Goal: Task Accomplishment & Management: Complete application form

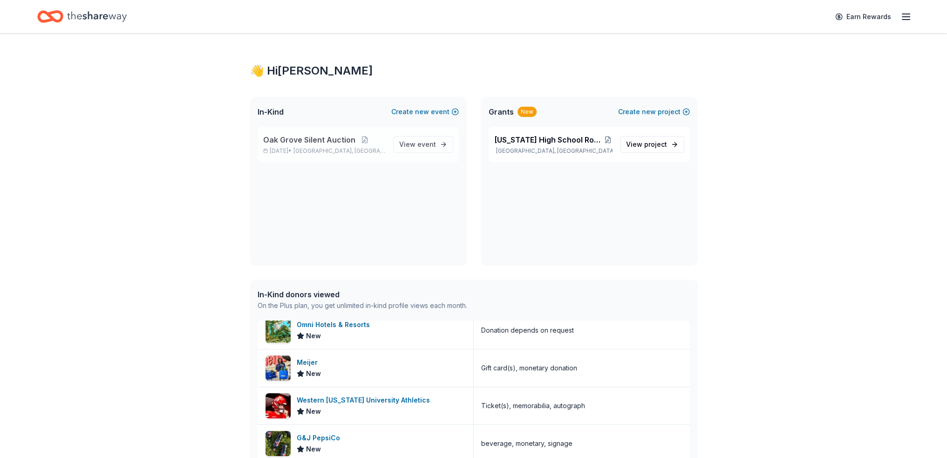
click at [289, 149] on p "[DATE] • [GEOGRAPHIC_DATA], [GEOGRAPHIC_DATA]" at bounding box center [324, 150] width 123 height 7
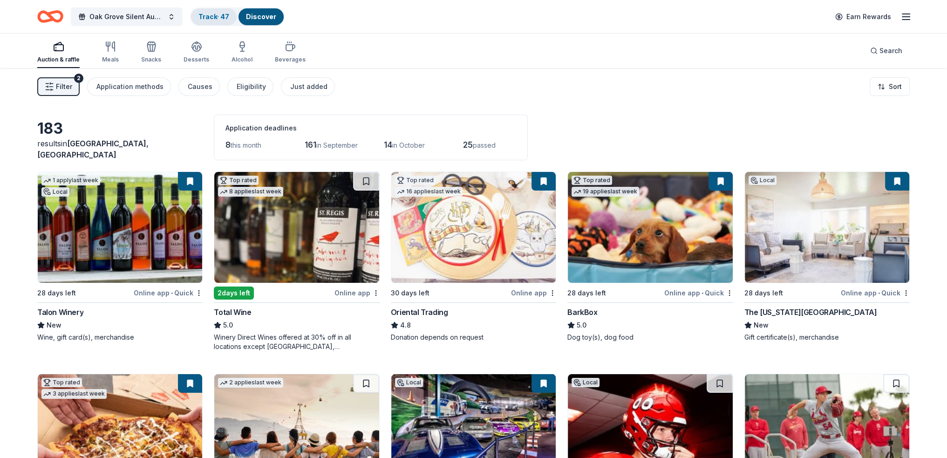
click at [215, 19] on link "Track · 47" at bounding box center [213, 17] width 31 height 8
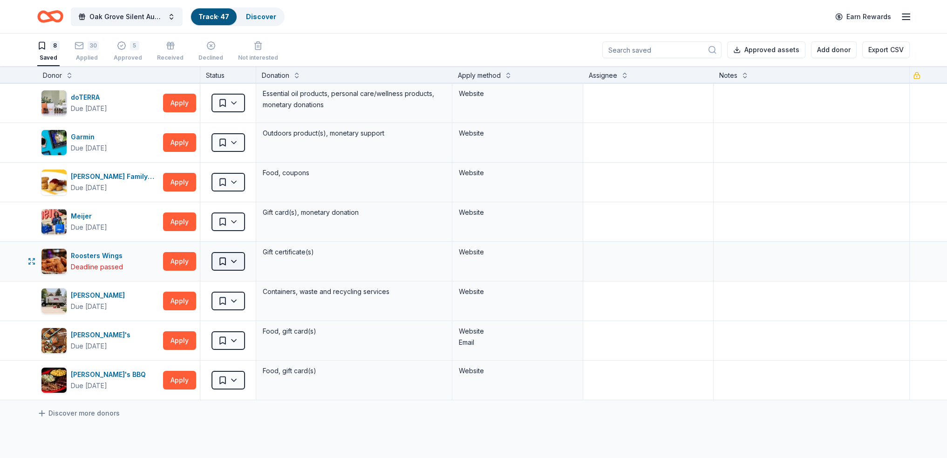
click at [235, 260] on html "Oak Grove Silent Auction Track · 47 Discover Earn Rewards 8 Saved 30 Applied 5 …" at bounding box center [473, 229] width 947 height 458
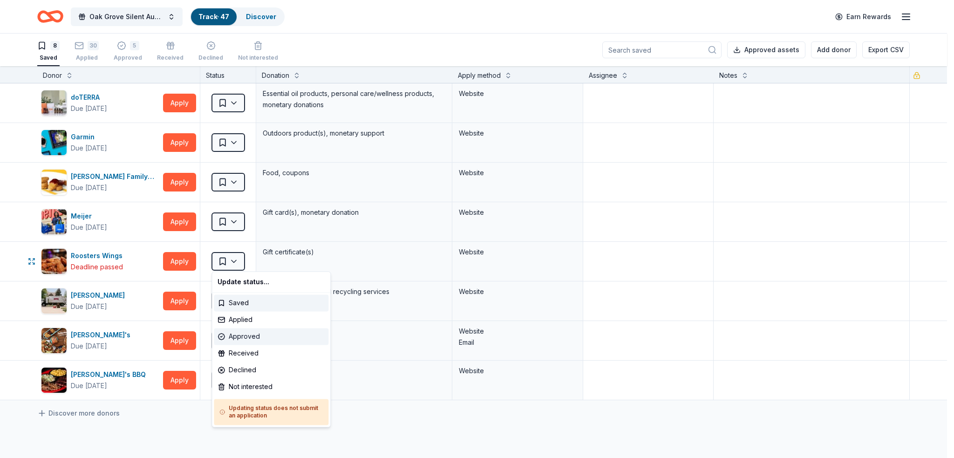
click at [243, 338] on div "Approved" at bounding box center [271, 336] width 115 height 17
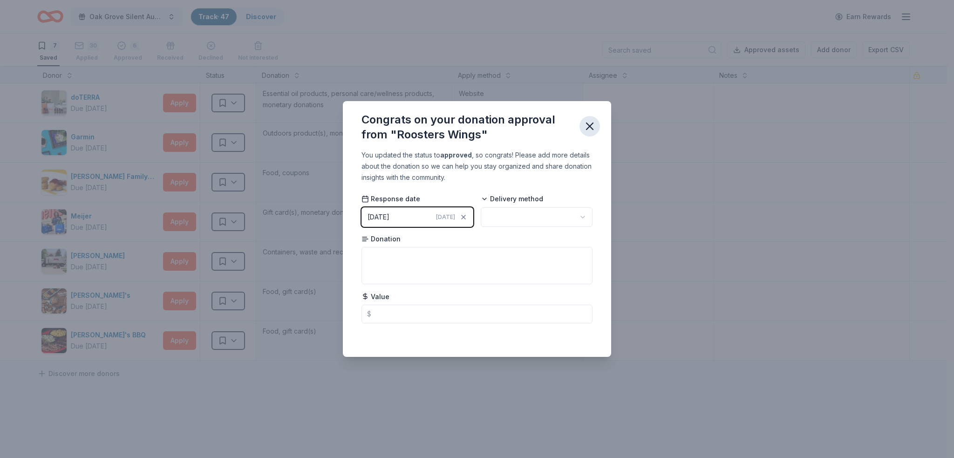
click at [587, 123] on icon "button" at bounding box center [589, 126] width 13 height 13
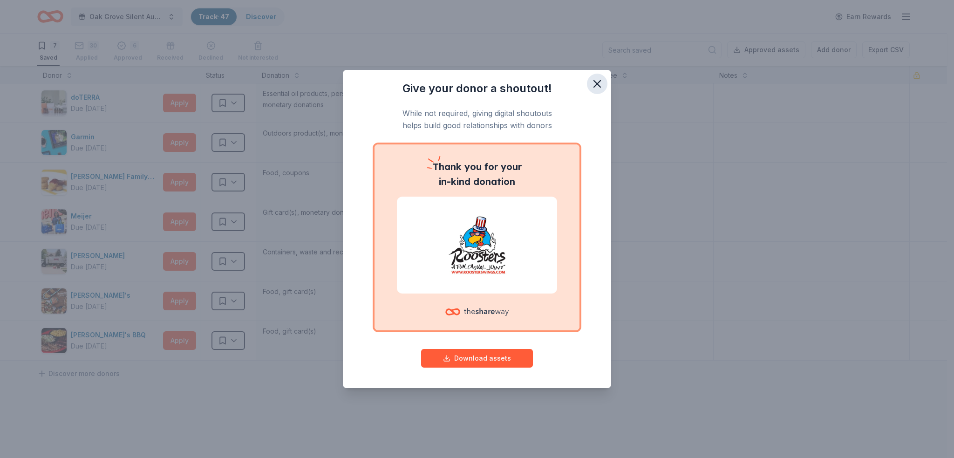
click at [598, 80] on icon "button" at bounding box center [597, 83] width 13 height 13
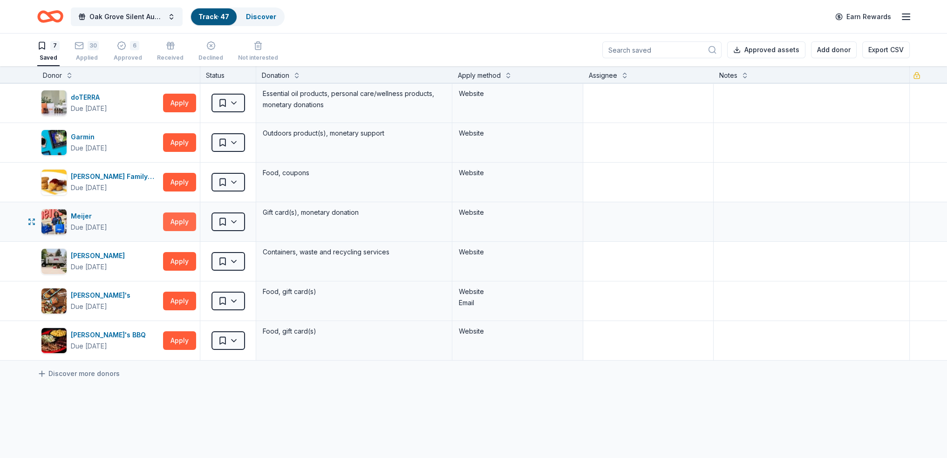
click at [188, 225] on button "Apply" at bounding box center [179, 221] width 33 height 19
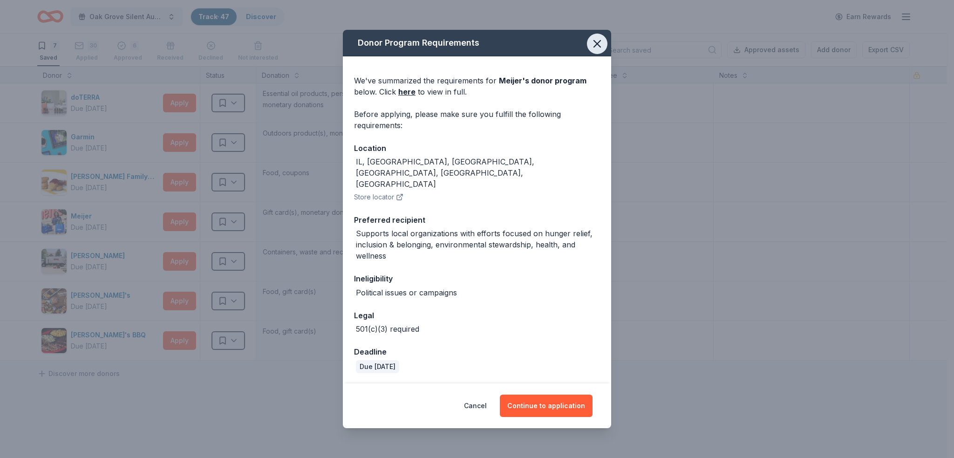
drag, startPoint x: 599, startPoint y: 54, endPoint x: 584, endPoint y: 55, distance: 15.4
click at [598, 50] on icon "button" at bounding box center [597, 43] width 13 height 13
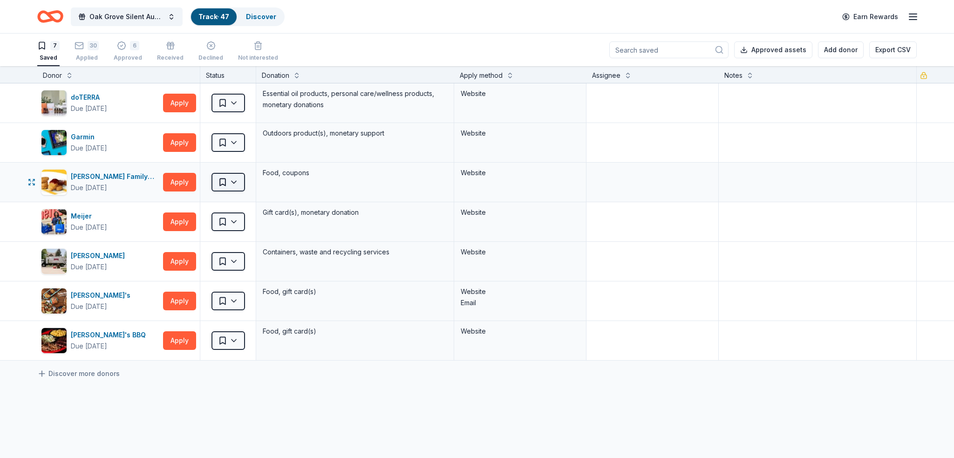
click at [236, 182] on html "Oak Grove Silent Auction Track · 47 Discover Earn Rewards 7 Saved 30 Applied 6 …" at bounding box center [477, 229] width 954 height 458
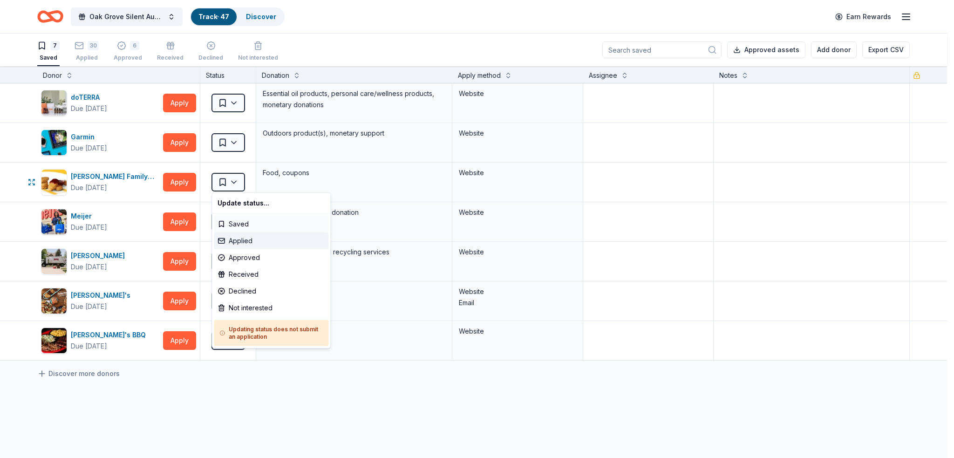
drag, startPoint x: 242, startPoint y: 244, endPoint x: 242, endPoint y: 226, distance: 17.7
click at [242, 242] on div "Applied" at bounding box center [271, 240] width 115 height 17
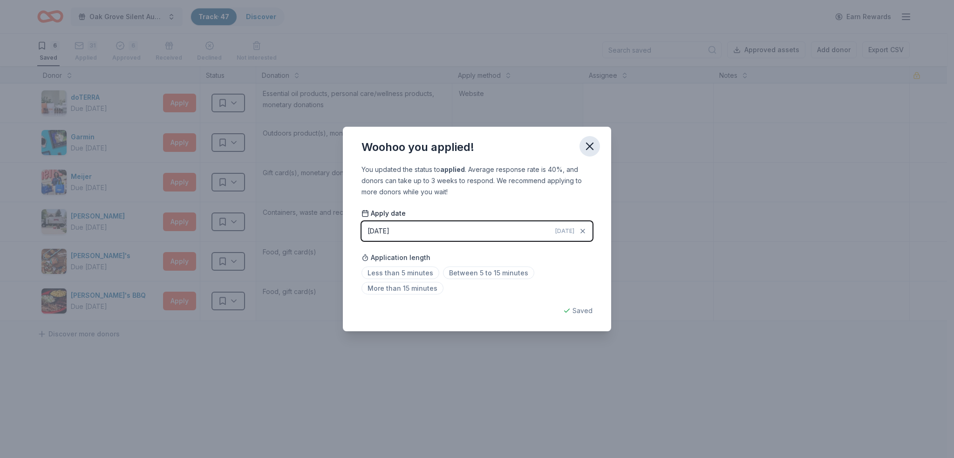
click at [592, 145] on icon "button" at bounding box center [589, 146] width 13 height 13
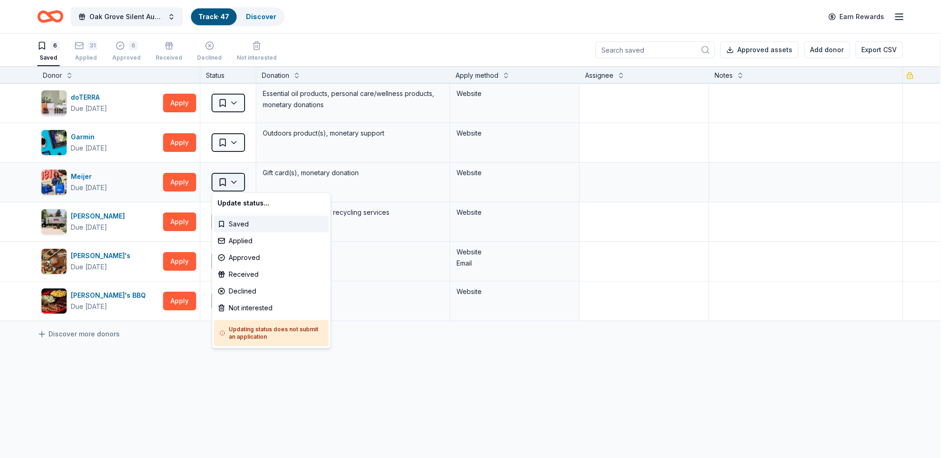
click at [237, 182] on html "Oak Grove Silent Auction Track · 47 Discover Earn Rewards 6 Saved 31 Applied 6 …" at bounding box center [473, 229] width 947 height 458
click at [235, 243] on div "Applied" at bounding box center [271, 240] width 115 height 17
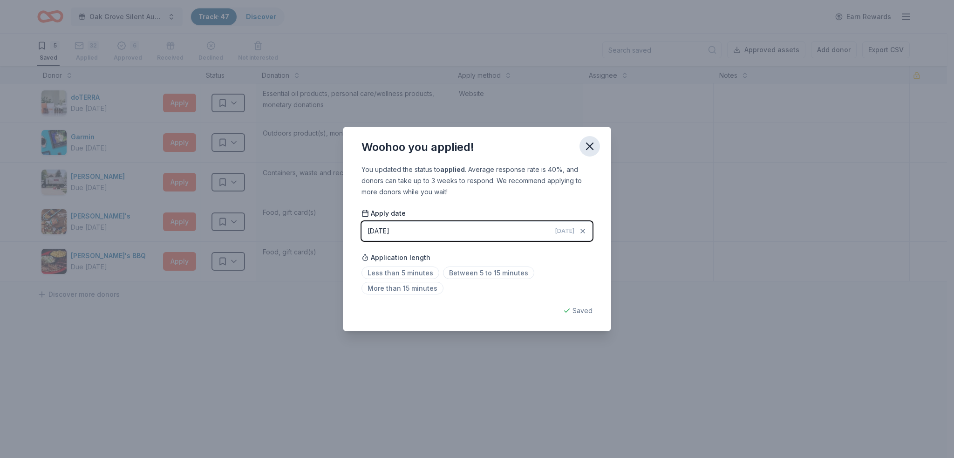
click at [587, 144] on icon "button" at bounding box center [589, 146] width 13 height 13
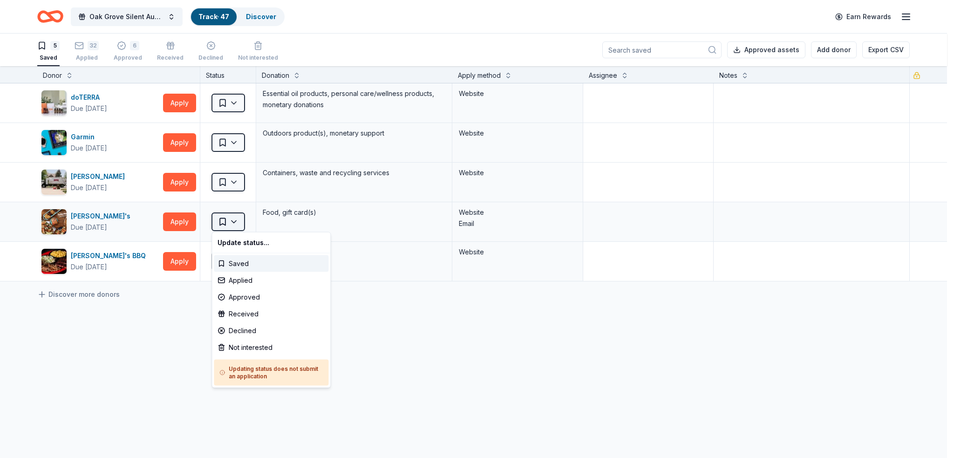
click at [236, 222] on html "Oak Grove Silent Auction Track · 47 Discover Earn Rewards 5 Saved 32 Applied 6 …" at bounding box center [477, 229] width 954 height 458
click at [265, 279] on div "Applied" at bounding box center [271, 280] width 115 height 17
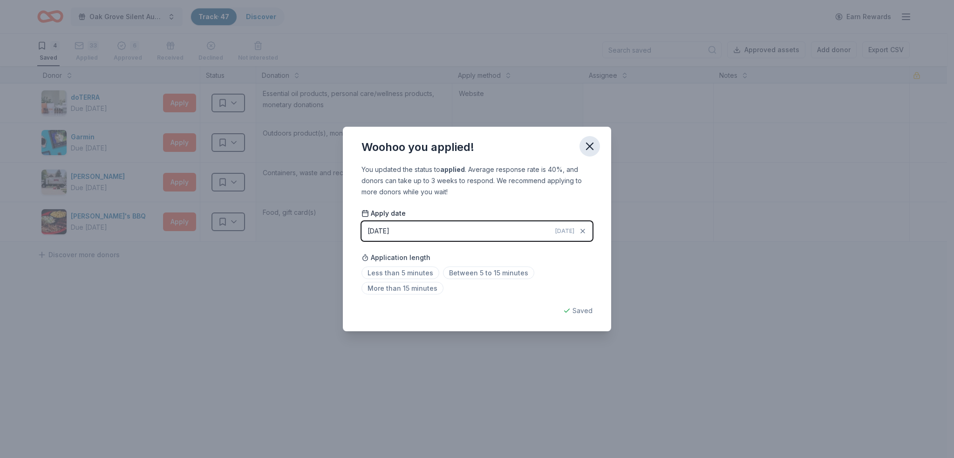
click at [586, 149] on icon "button" at bounding box center [589, 146] width 13 height 13
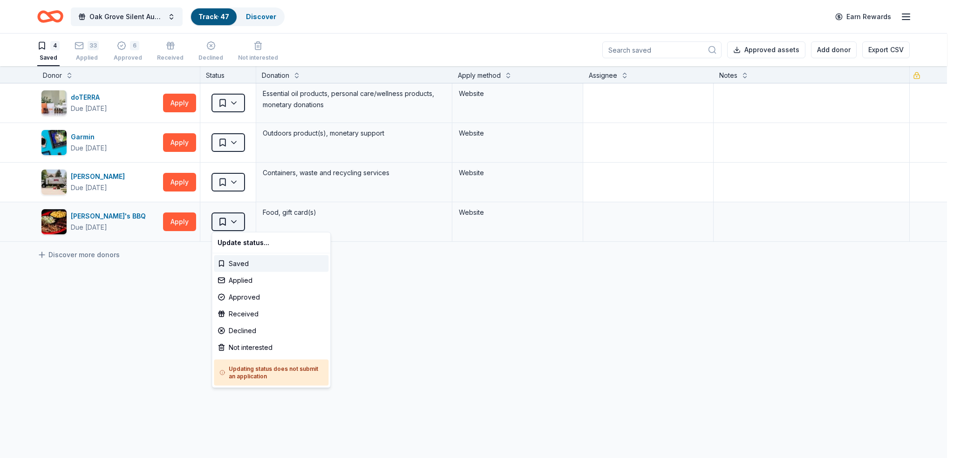
click at [244, 223] on html "Oak Grove Silent Auction Track · 47 Discover Earn Rewards 4 Saved 33 Applied 6 …" at bounding box center [477, 229] width 954 height 458
click at [254, 283] on div "Applied" at bounding box center [271, 280] width 115 height 17
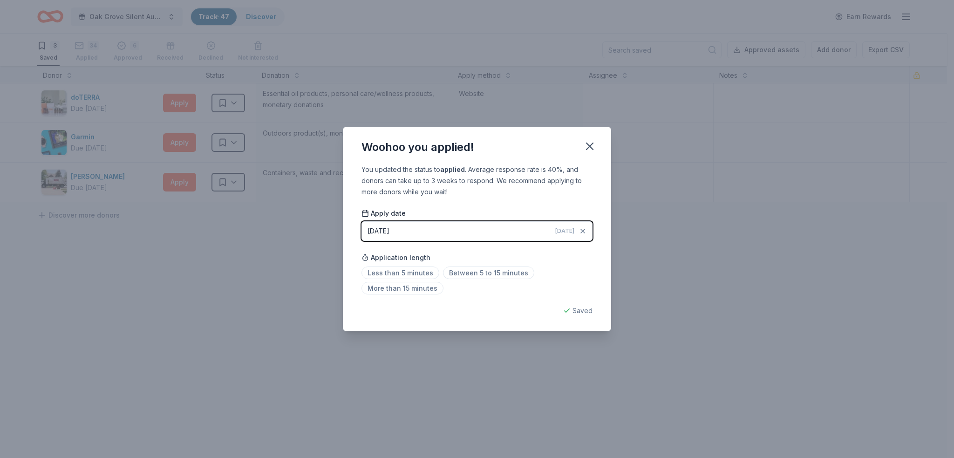
drag, startPoint x: 587, startPoint y: 145, endPoint x: 310, endPoint y: 3, distance: 311.9
click at [587, 144] on icon "button" at bounding box center [589, 146] width 13 height 13
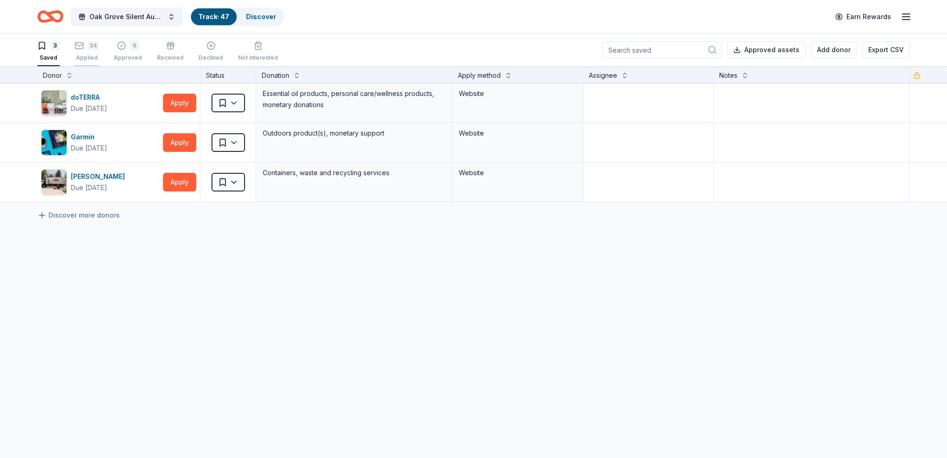
click at [90, 50] on div "34 Applied" at bounding box center [87, 46] width 24 height 20
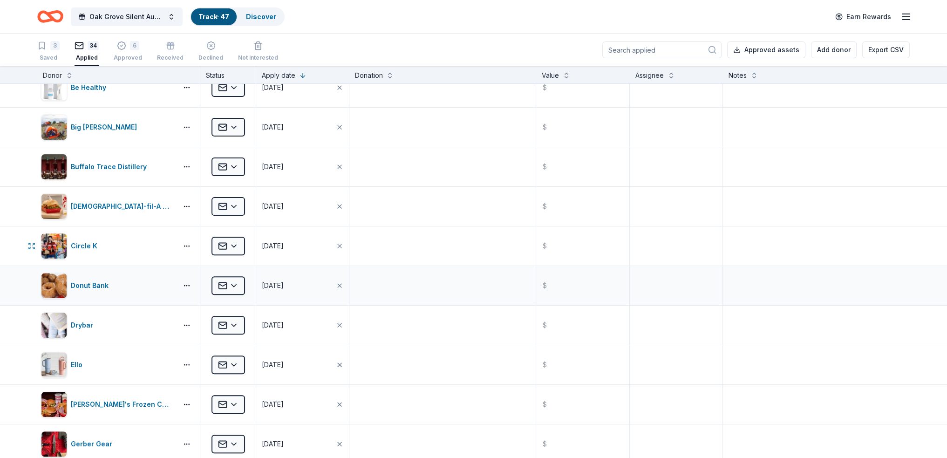
scroll to position [466, 0]
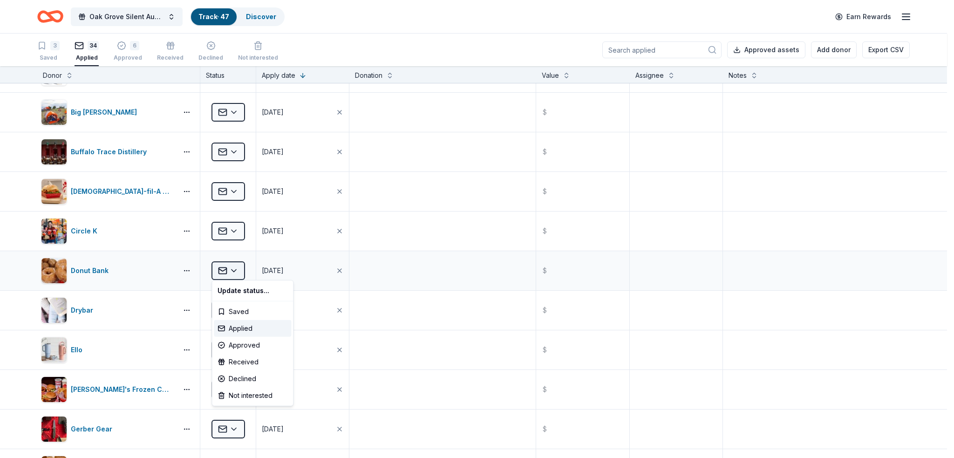
click at [241, 268] on html "Oak Grove Silent Auction Track · 47 Discover Earn Rewards 3 Saved 34 Applied 6 …" at bounding box center [477, 229] width 954 height 458
click at [255, 344] on div "Approved" at bounding box center [252, 345] width 77 height 17
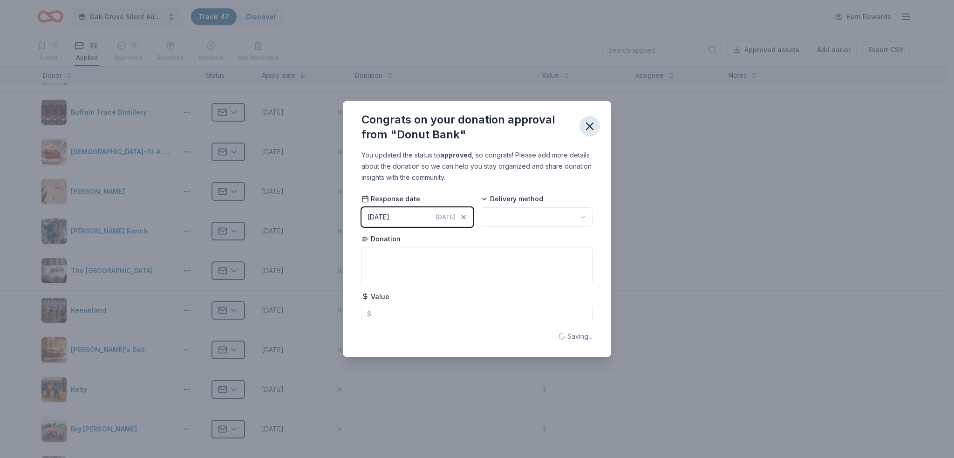
click at [591, 123] on icon "button" at bounding box center [589, 126] width 13 height 13
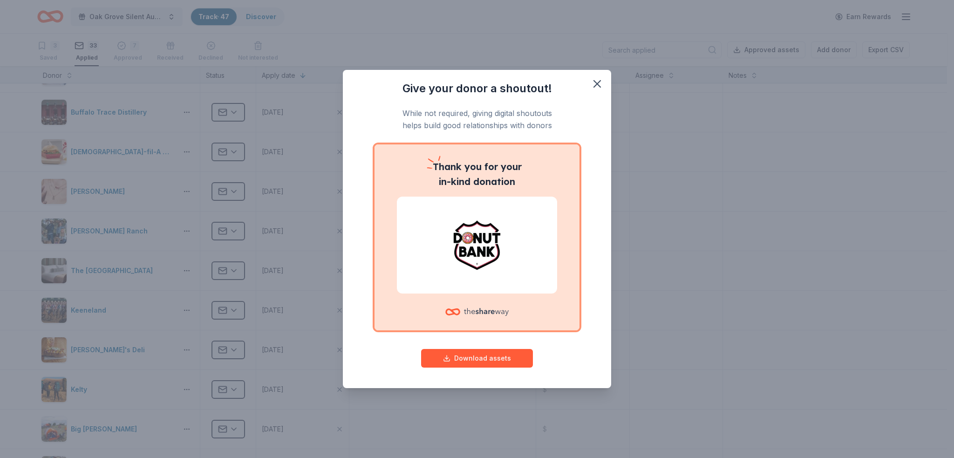
drag, startPoint x: 594, startPoint y: 83, endPoint x: 581, endPoint y: 91, distance: 15.7
click at [593, 82] on icon "button" at bounding box center [597, 83] width 13 height 13
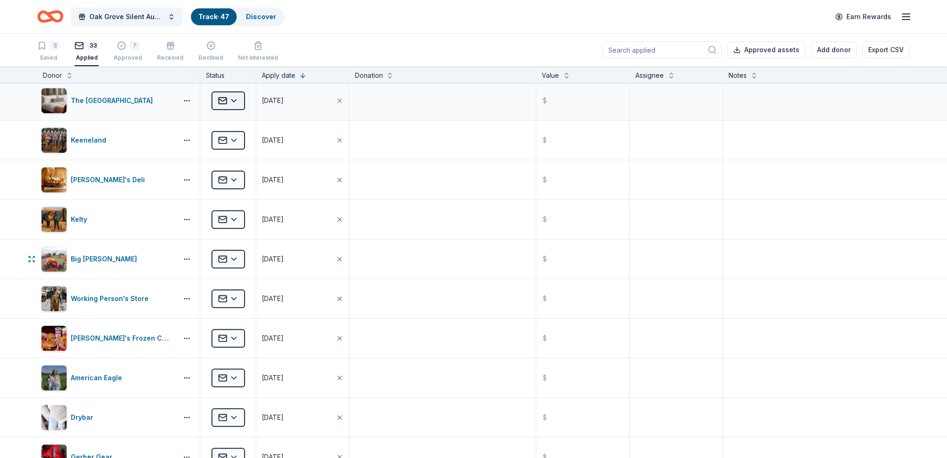
scroll to position [652, 0]
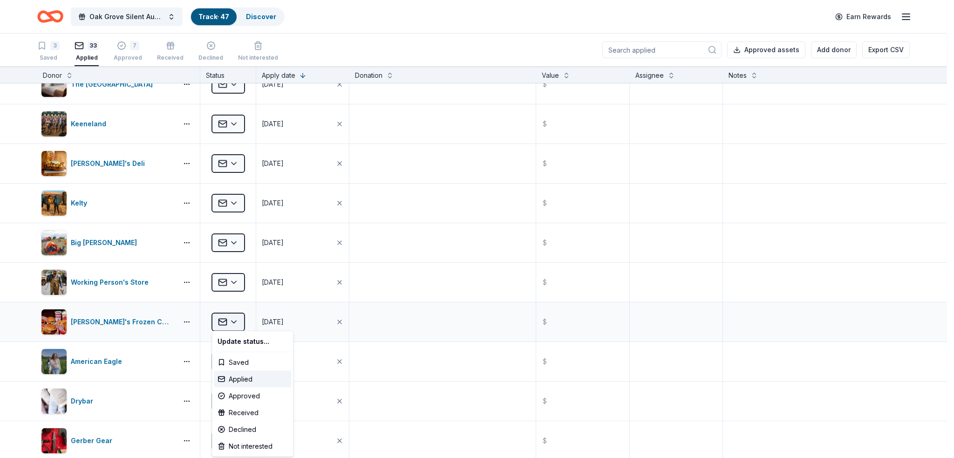
click at [239, 319] on html "Oak Grove Silent Auction Track · 47 Discover Earn Rewards 3 Saved 33 Applied 7 …" at bounding box center [477, 229] width 954 height 458
click at [238, 396] on div "Approved" at bounding box center [252, 396] width 77 height 17
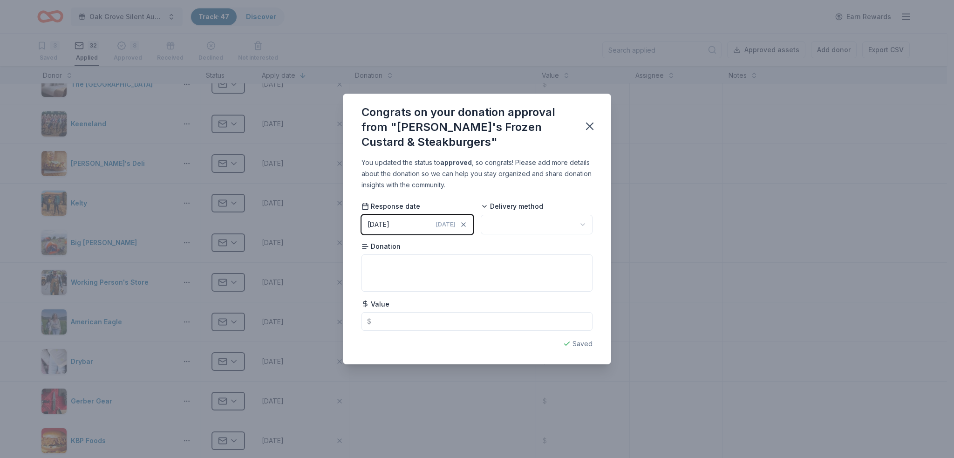
drag, startPoint x: 592, startPoint y: 126, endPoint x: 578, endPoint y: 144, distance: 22.6
click at [591, 126] on icon "button" at bounding box center [589, 126] width 13 height 13
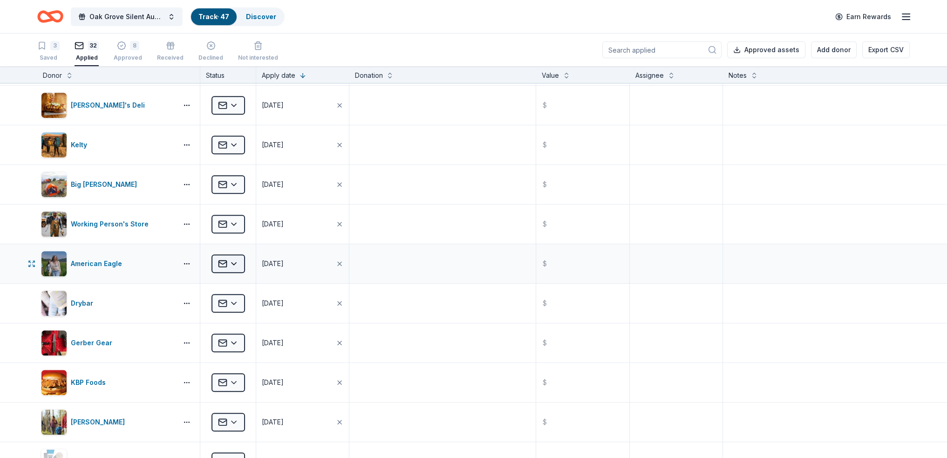
scroll to position [745, 0]
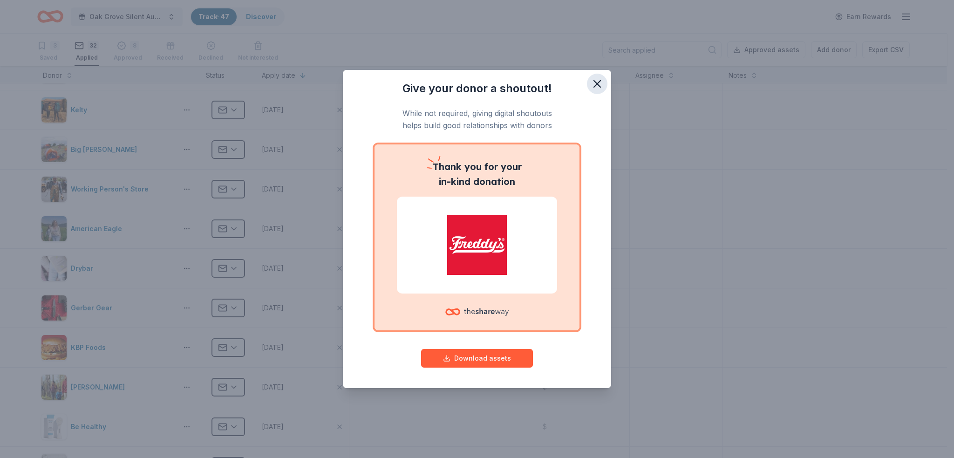
click at [594, 82] on icon "button" at bounding box center [597, 83] width 13 height 13
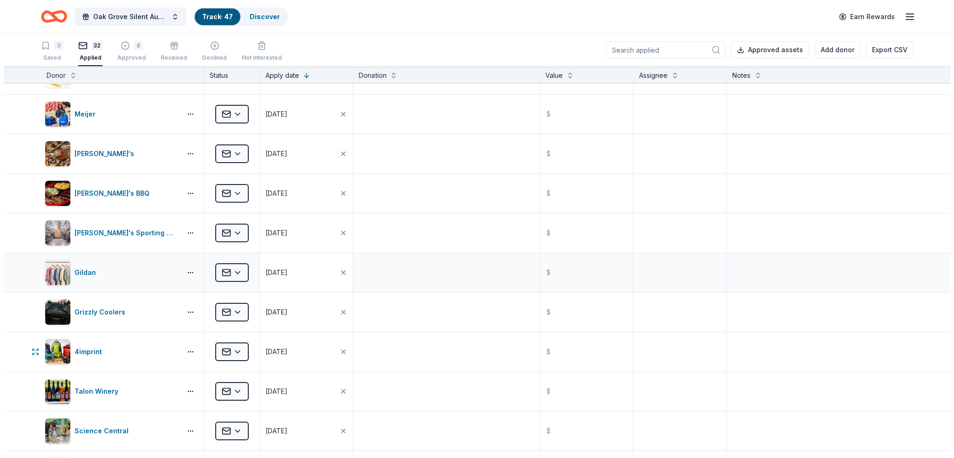
scroll to position [0, 0]
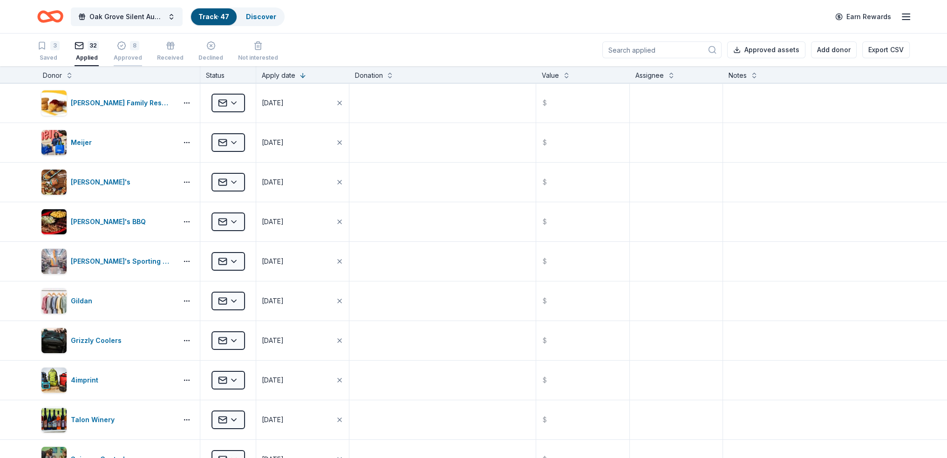
click at [120, 51] on div "8 Approved" at bounding box center [128, 46] width 28 height 20
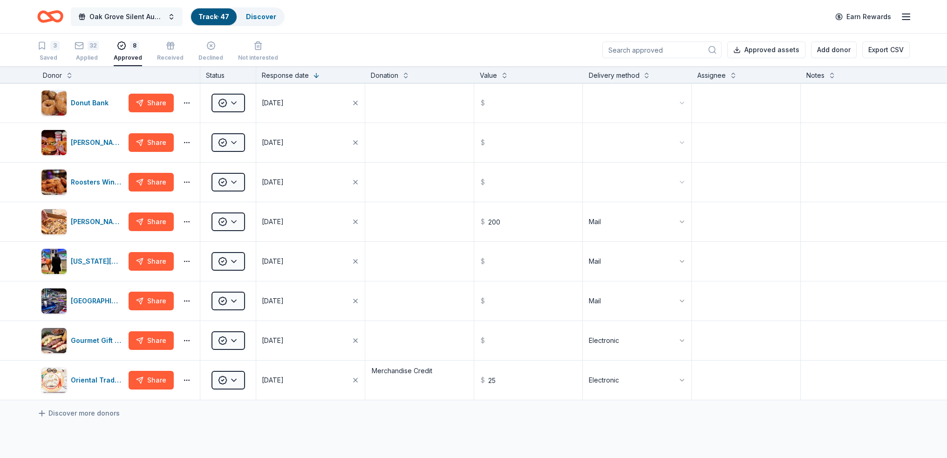
click at [102, 16] on span "Oak Grove Silent Auction" at bounding box center [126, 16] width 75 height 11
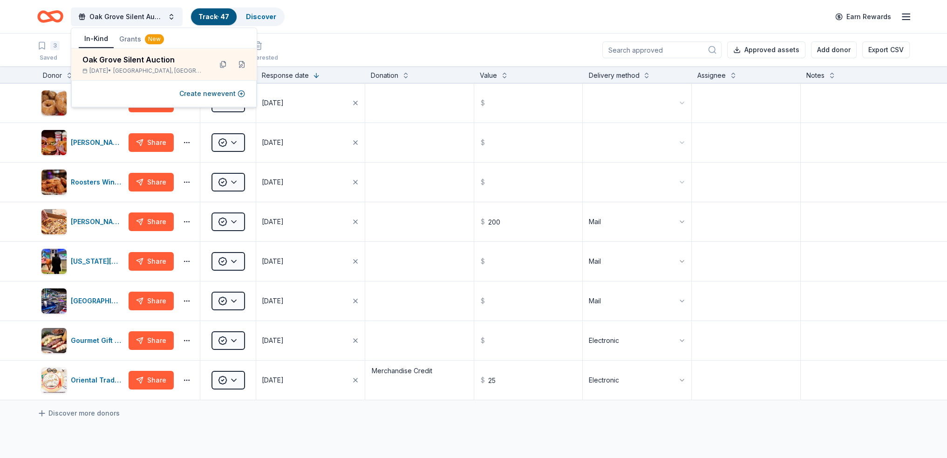
drag, startPoint x: 259, startPoint y: 14, endPoint x: 252, endPoint y: 3, distance: 12.8
click at [258, 13] on link "Discover" at bounding box center [261, 17] width 30 height 8
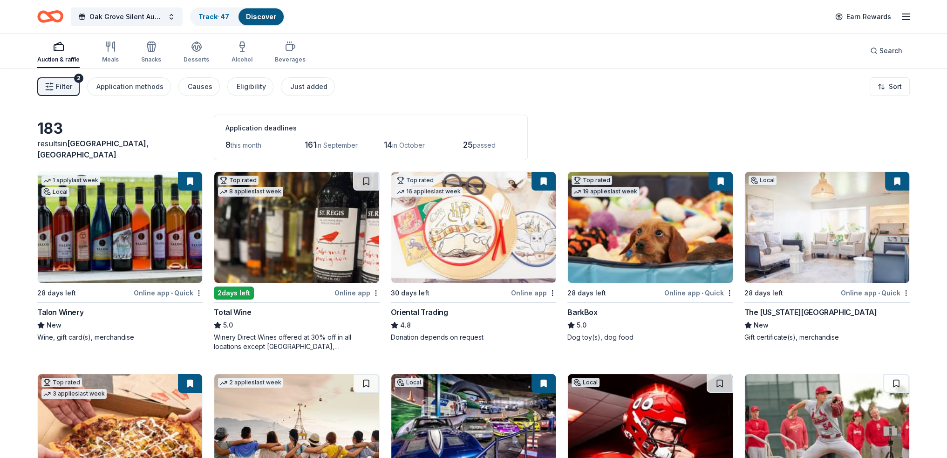
click at [60, 91] on span "Filter" at bounding box center [64, 86] width 16 height 11
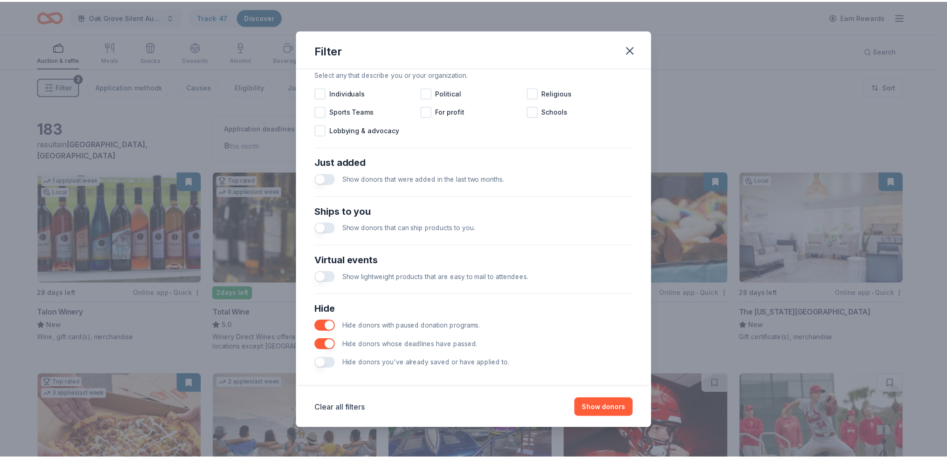
scroll to position [293, 0]
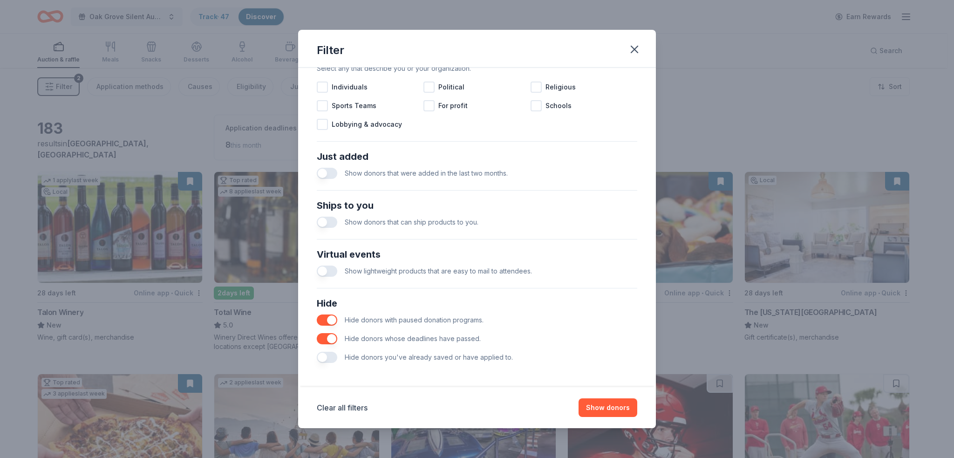
click at [327, 359] on button "button" at bounding box center [327, 357] width 20 height 11
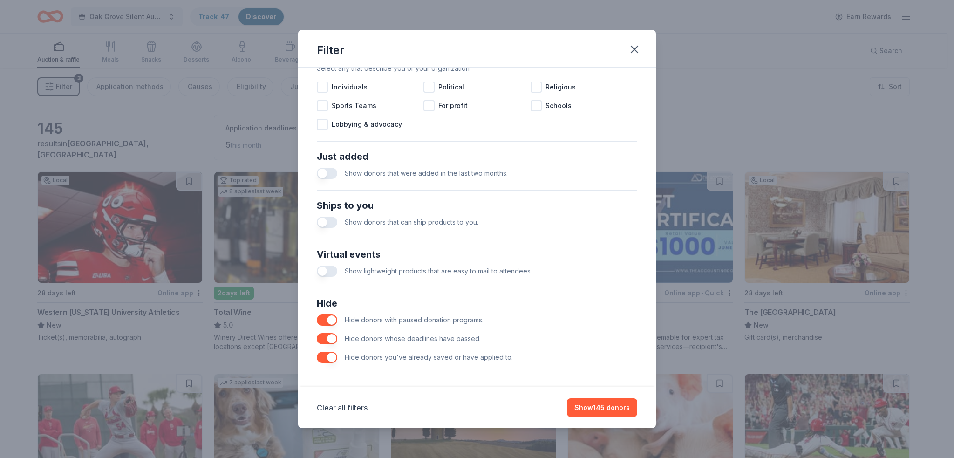
drag, startPoint x: 634, startPoint y: 46, endPoint x: 620, endPoint y: 391, distance: 345.9
click at [637, 358] on div "Filter Causes Find donors that support causes like yours. Animals Art & Culture…" at bounding box center [477, 229] width 358 height 399
click at [604, 411] on button "Show 145 donors" at bounding box center [602, 407] width 70 height 19
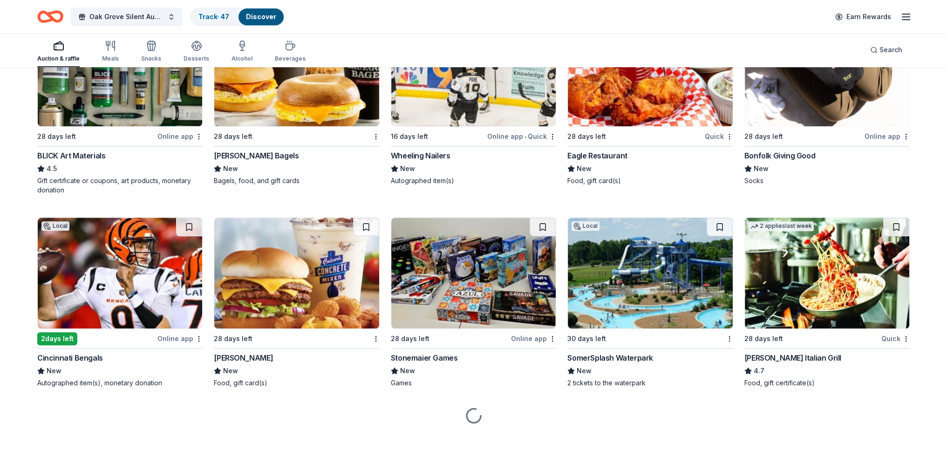
scroll to position [1363, 0]
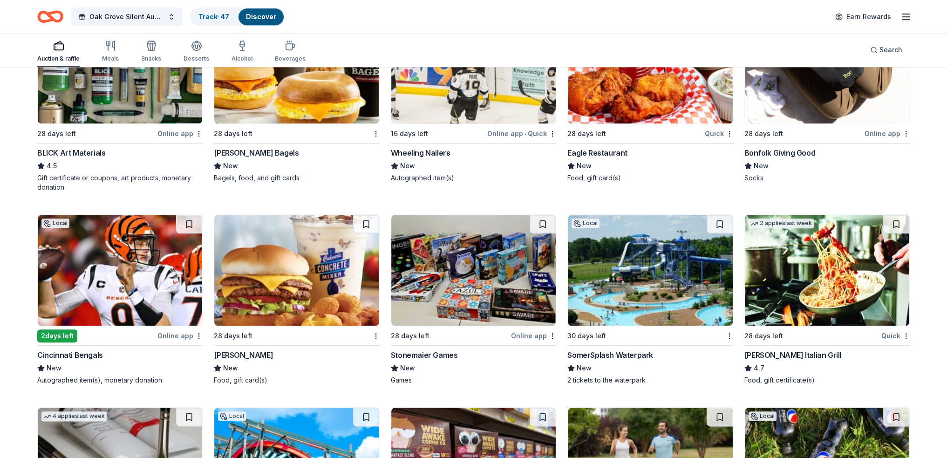
click at [270, 290] on img at bounding box center [296, 270] width 164 height 111
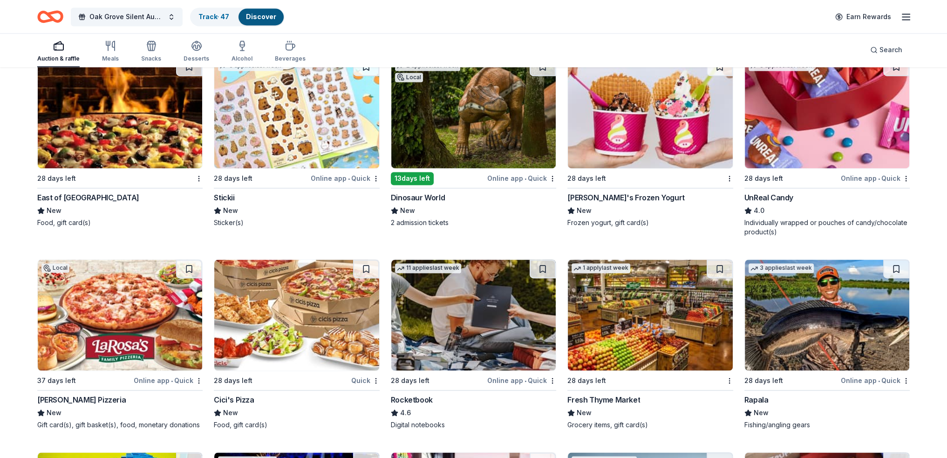
scroll to position [1922, 0]
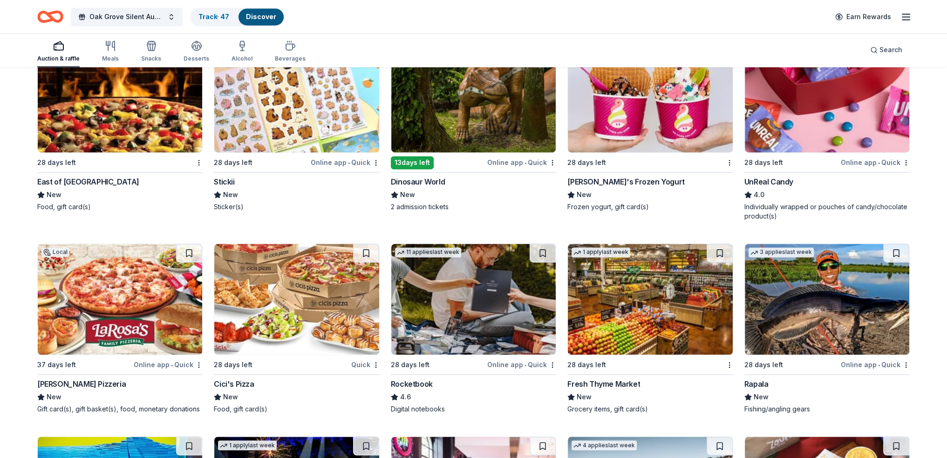
click at [660, 319] on img at bounding box center [650, 299] width 164 height 111
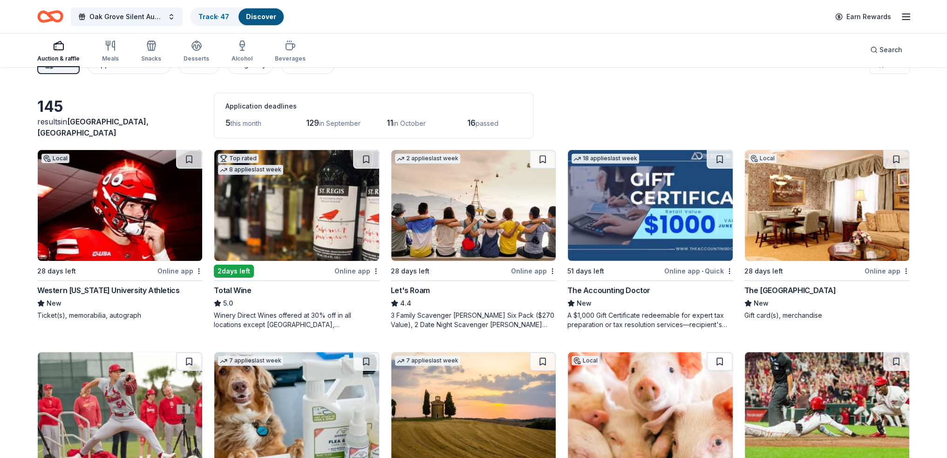
scroll to position [0, 0]
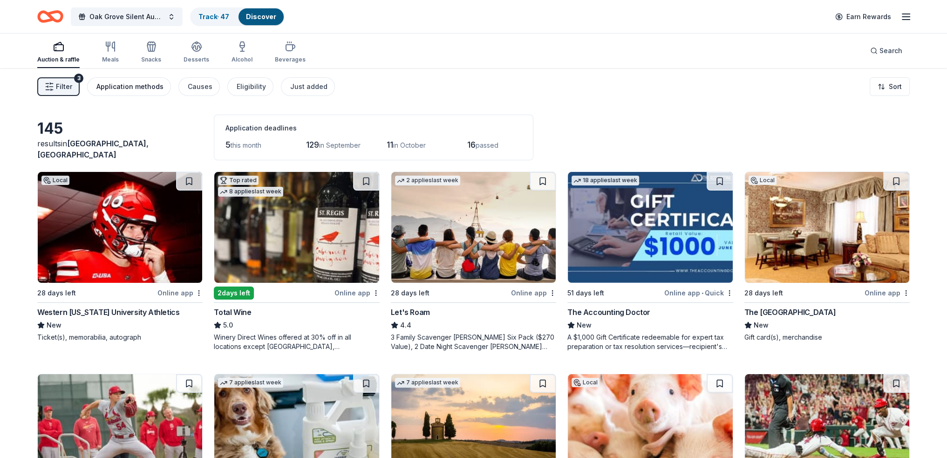
click at [136, 89] on div "Application methods" at bounding box center [129, 86] width 67 height 11
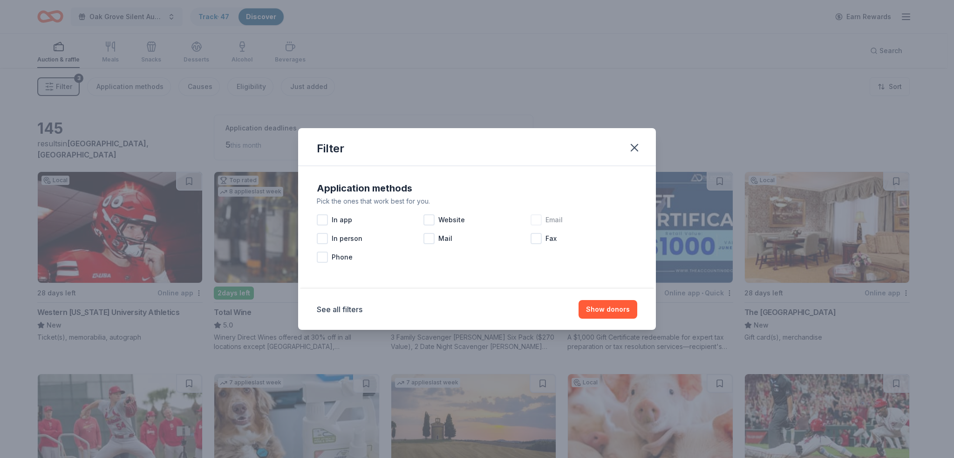
click at [548, 221] on span "Email" at bounding box center [553, 219] width 17 height 11
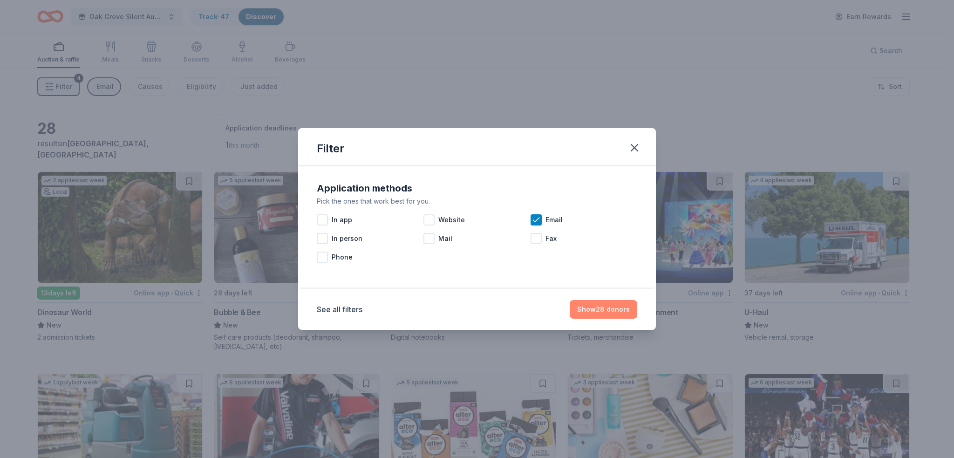
click at [624, 309] on button "Show 28 donors" at bounding box center [604, 309] width 68 height 19
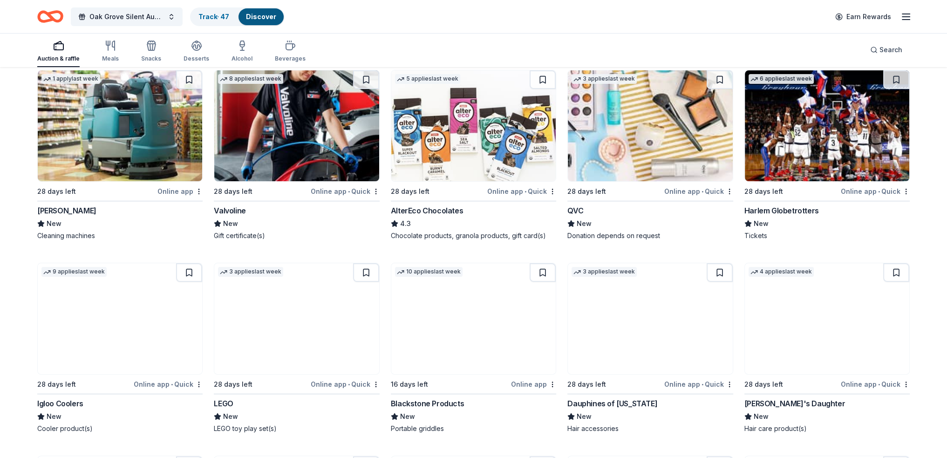
scroll to position [326, 0]
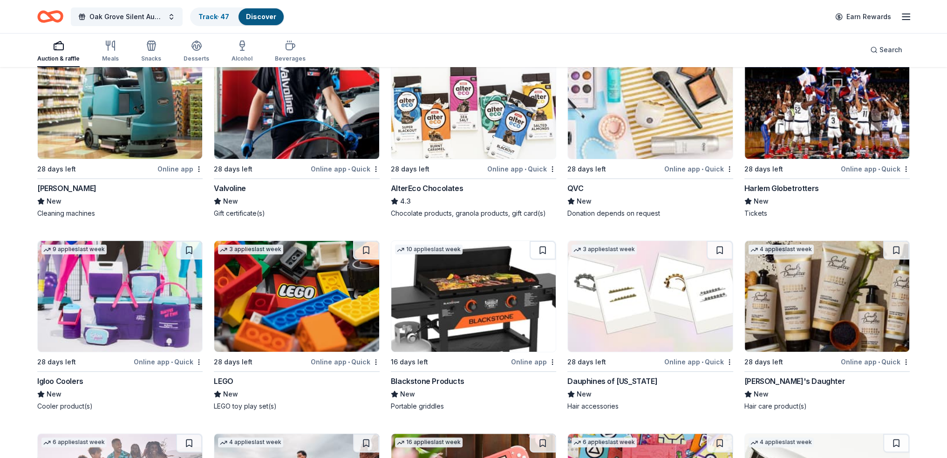
click at [473, 313] on img at bounding box center [473, 296] width 164 height 111
click at [544, 251] on button at bounding box center [543, 250] width 26 height 19
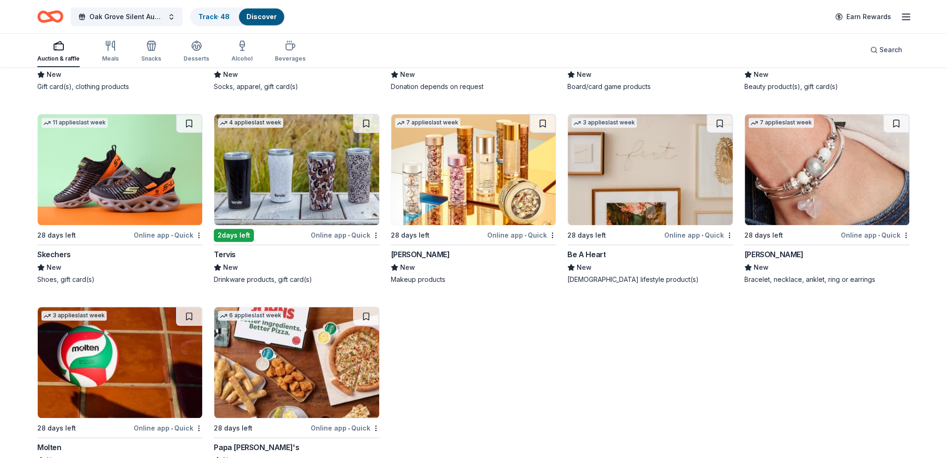
scroll to position [875, 0]
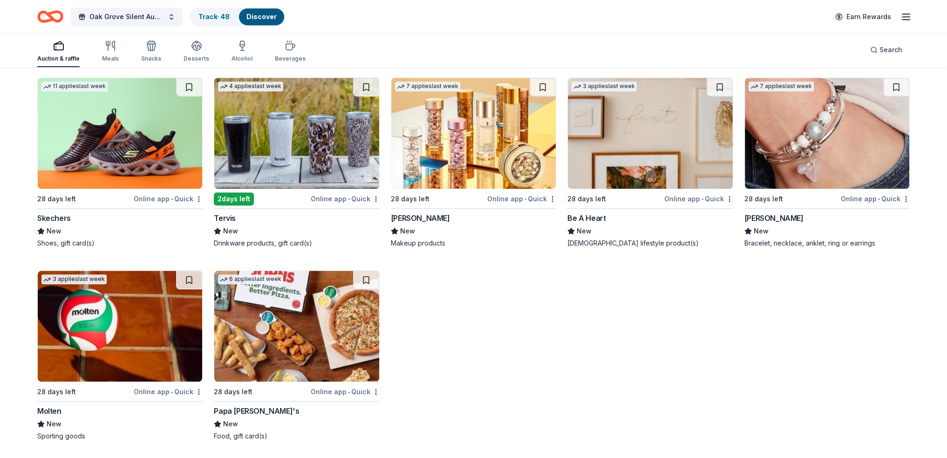
click at [254, 350] on img at bounding box center [296, 326] width 164 height 111
click at [367, 273] on button at bounding box center [366, 280] width 26 height 19
click at [309, 128] on img at bounding box center [296, 133] width 164 height 111
click at [361, 84] on button at bounding box center [366, 87] width 26 height 19
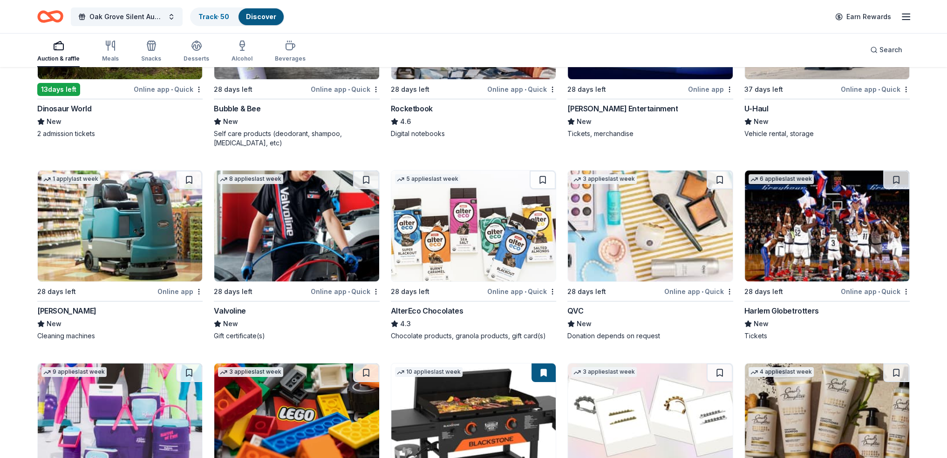
scroll to position [0, 0]
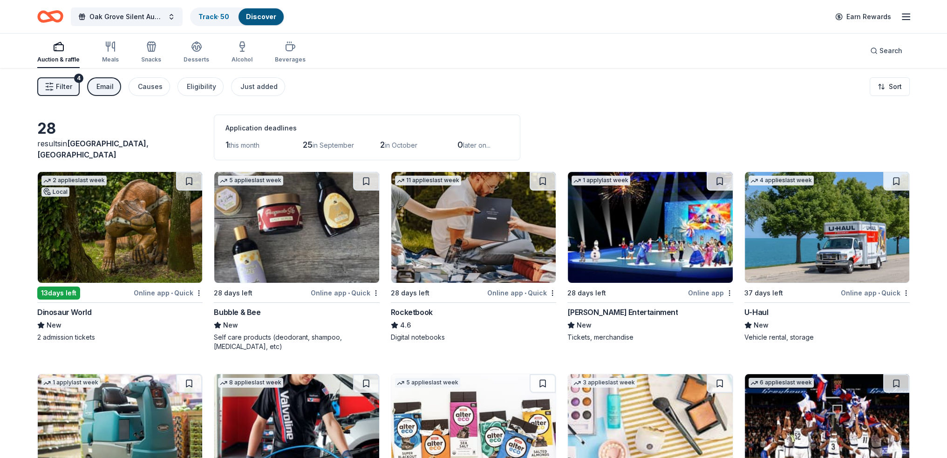
click at [123, 236] on img at bounding box center [120, 227] width 164 height 111
click at [189, 180] on button at bounding box center [189, 181] width 26 height 19
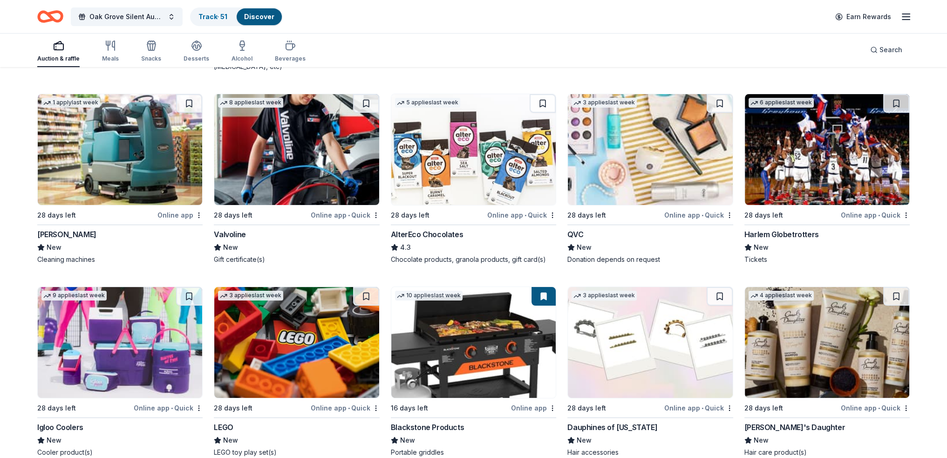
scroll to position [326, 0]
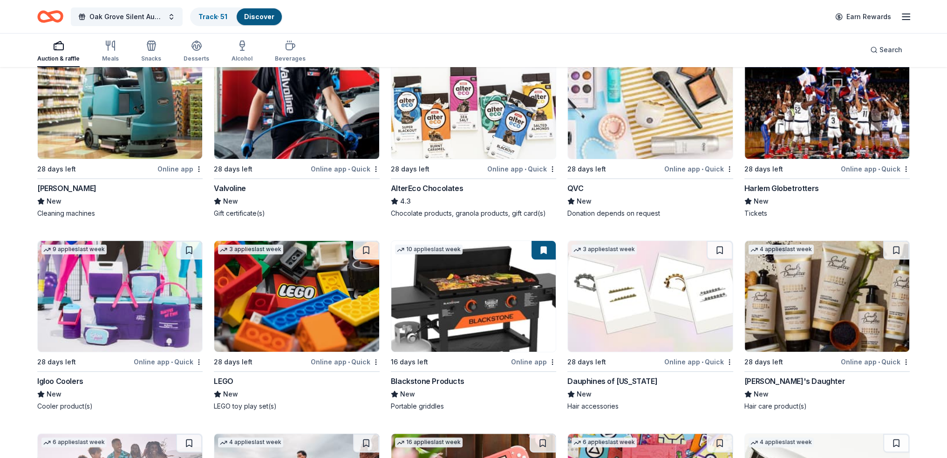
click at [114, 316] on img at bounding box center [120, 296] width 164 height 111
click at [189, 244] on button at bounding box center [189, 250] width 26 height 19
click at [300, 330] on img at bounding box center [296, 296] width 164 height 111
click at [367, 249] on button at bounding box center [366, 250] width 26 height 19
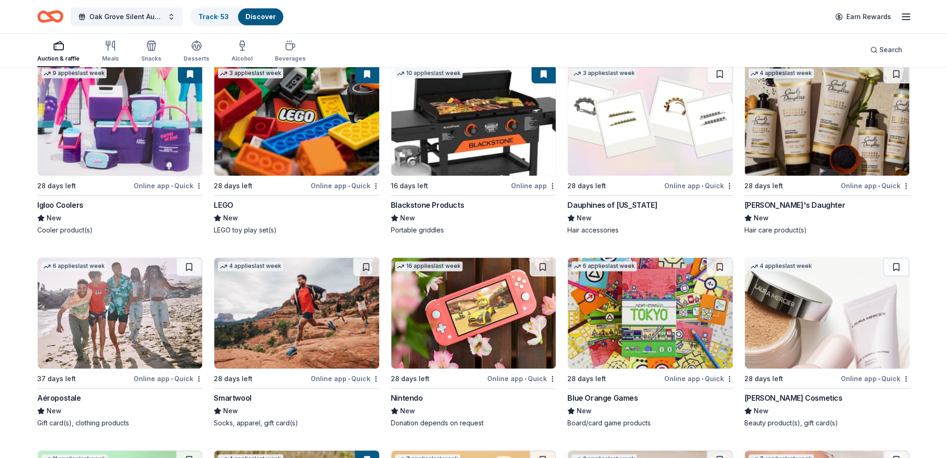
scroll to position [549, 0]
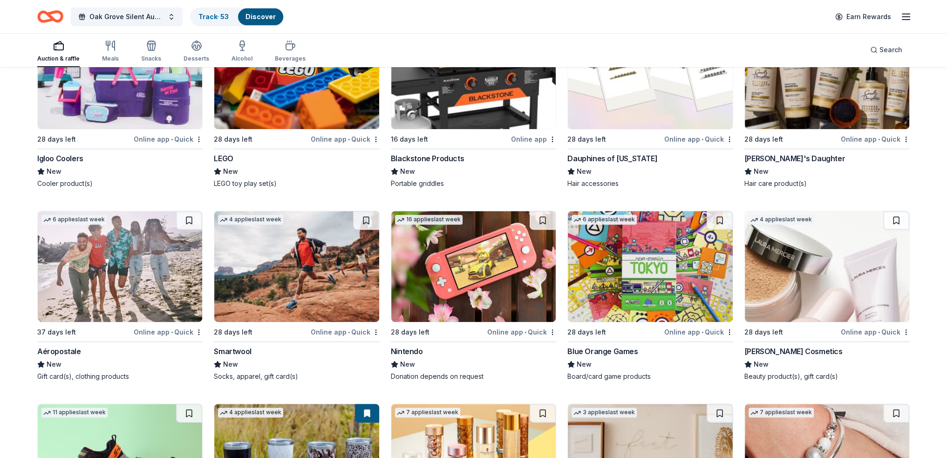
click at [474, 279] on img at bounding box center [473, 266] width 164 height 111
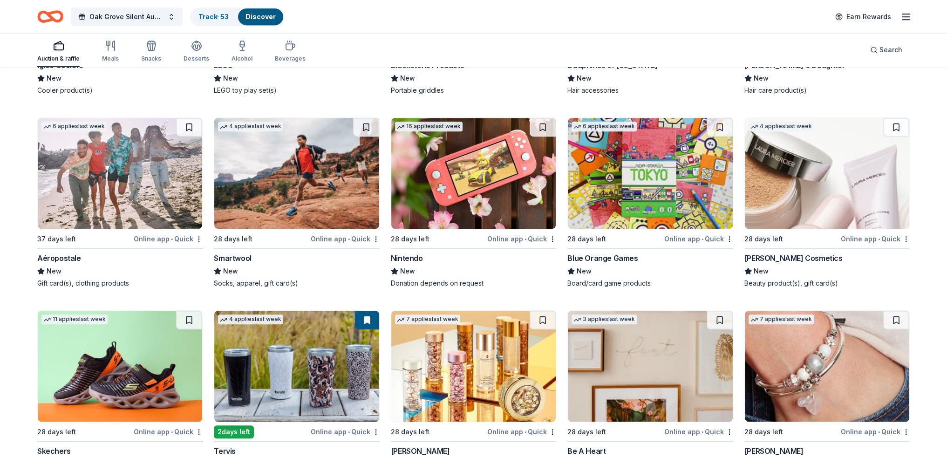
click at [550, 126] on button at bounding box center [543, 127] width 26 height 19
click at [647, 182] on img at bounding box center [650, 173] width 164 height 111
click at [717, 122] on button at bounding box center [720, 127] width 26 height 19
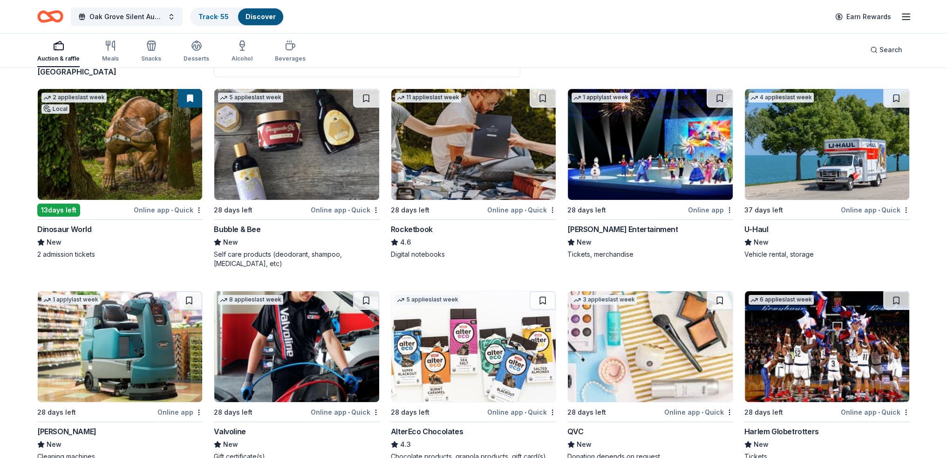
scroll to position [0, 0]
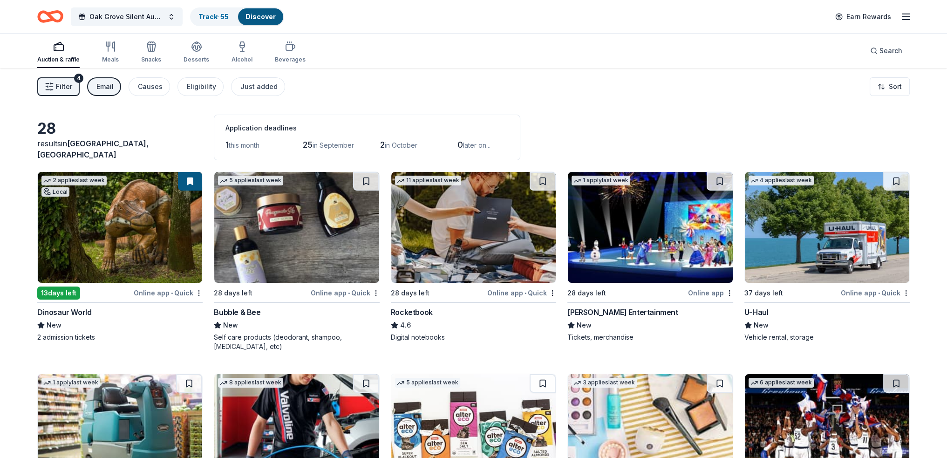
click at [98, 91] on div "Email" at bounding box center [104, 86] width 17 height 11
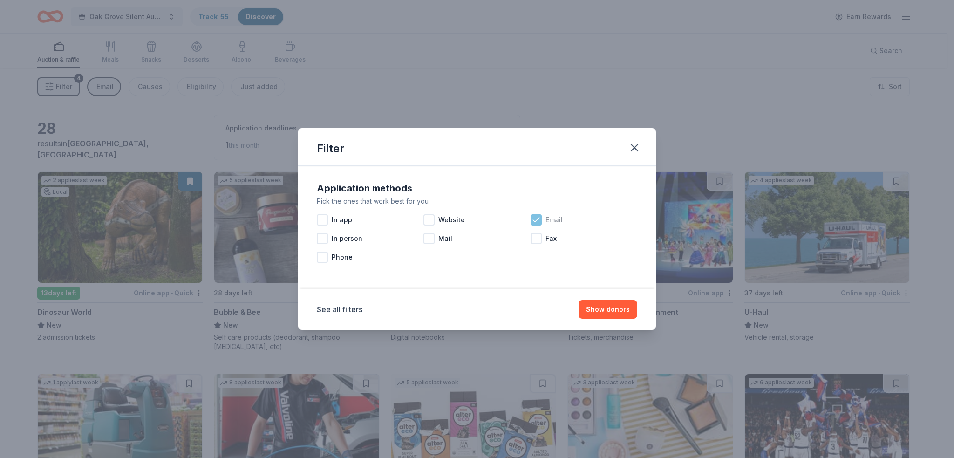
click at [542, 220] on div "Email" at bounding box center [584, 220] width 107 height 19
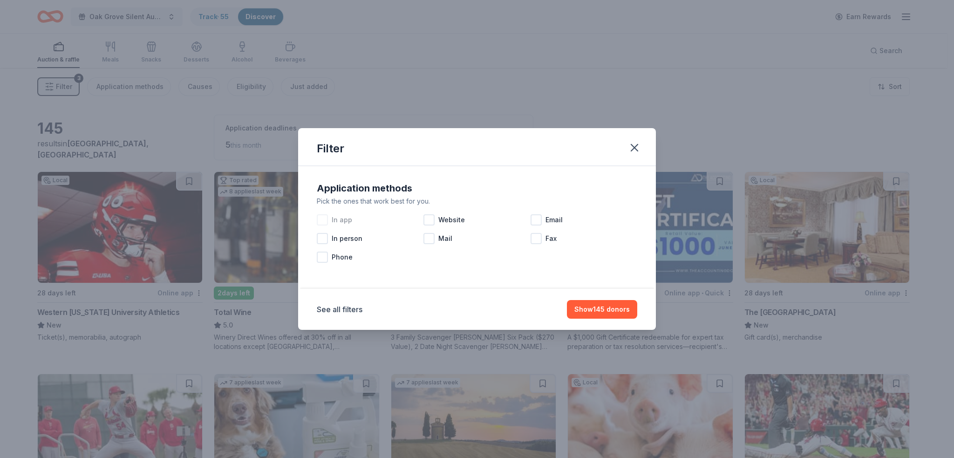
click at [326, 222] on div at bounding box center [322, 219] width 11 height 11
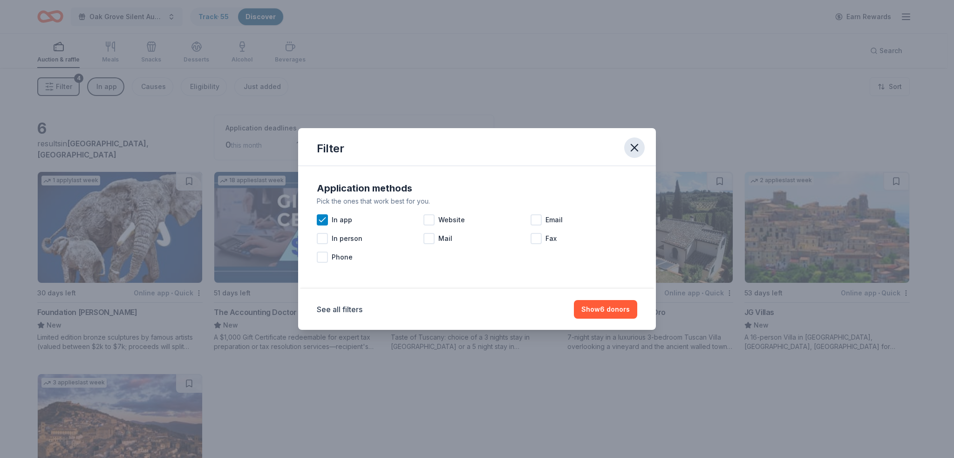
drag, startPoint x: 637, startPoint y: 146, endPoint x: 630, endPoint y: 154, distance: 10.9
click at [637, 146] on icon "button" at bounding box center [634, 147] width 13 height 13
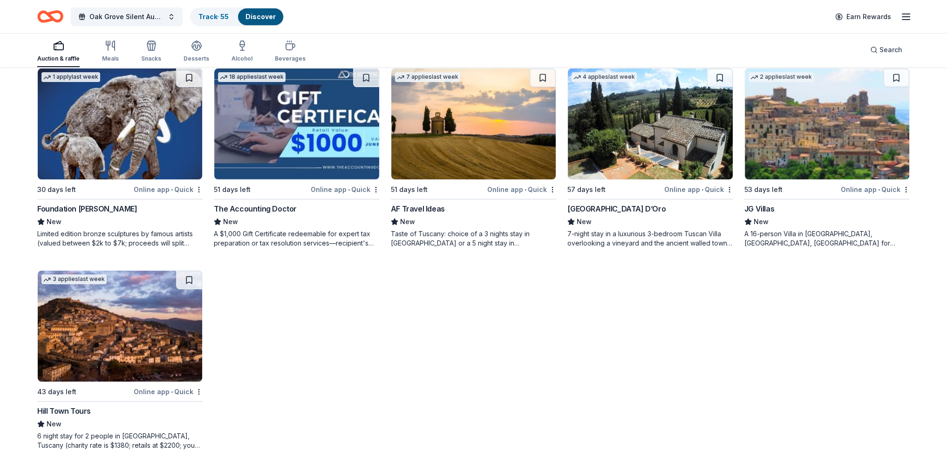
scroll to position [113, 0]
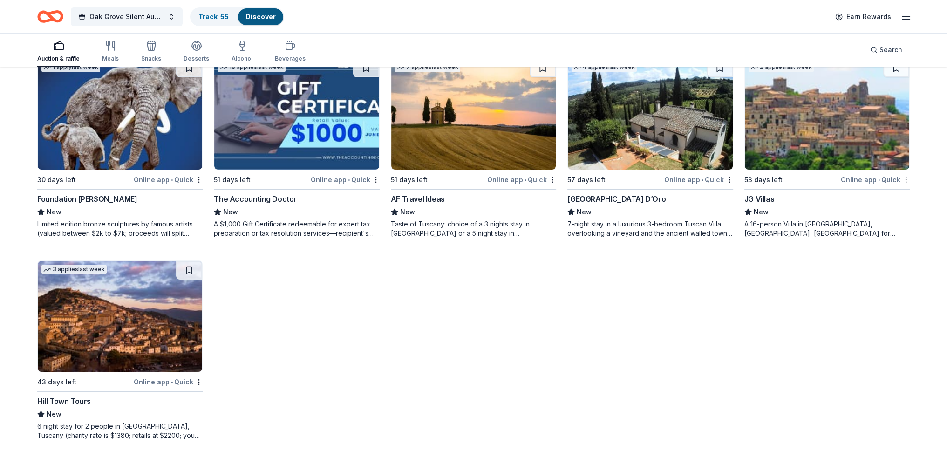
click at [459, 134] on img at bounding box center [473, 114] width 164 height 111
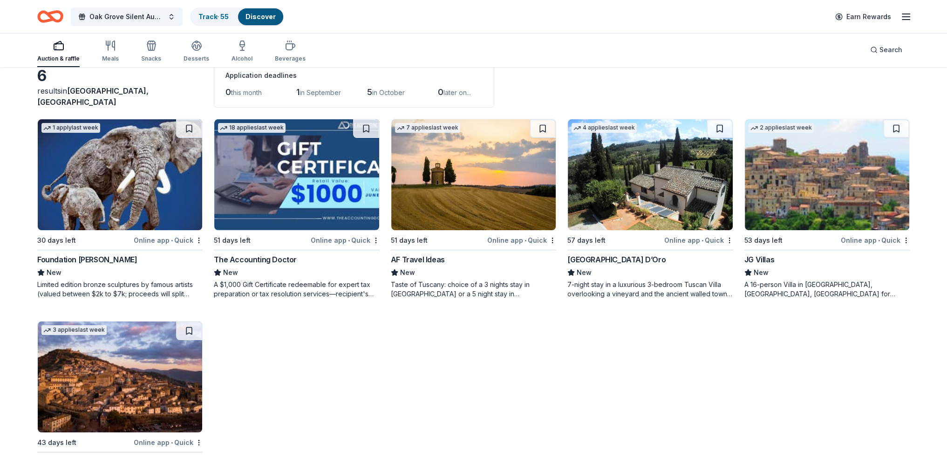
scroll to position [0, 0]
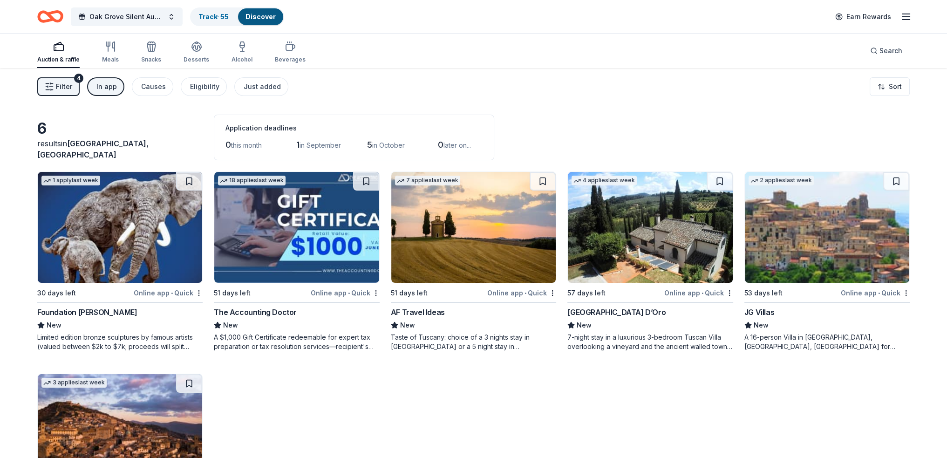
click at [99, 91] on button "In app" at bounding box center [105, 86] width 37 height 19
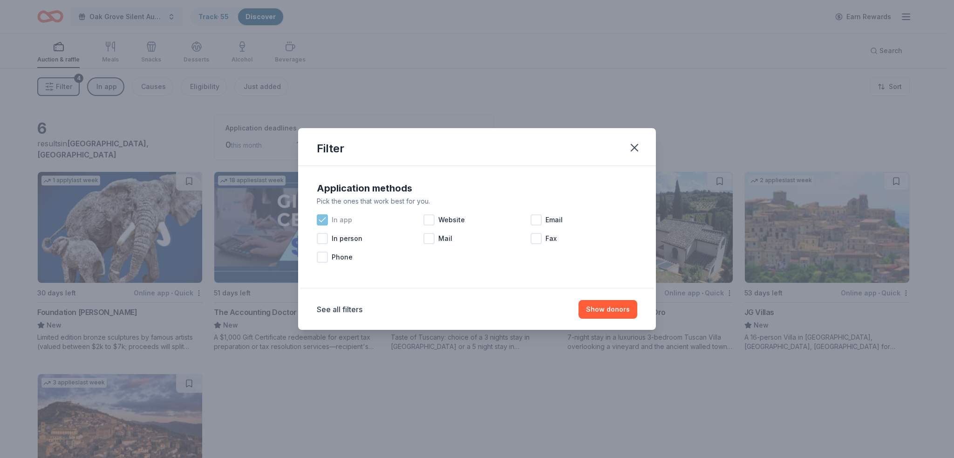
drag, startPoint x: 344, startPoint y: 221, endPoint x: 369, endPoint y: 221, distance: 25.2
click at [343, 221] on span "In app" at bounding box center [342, 219] width 20 height 11
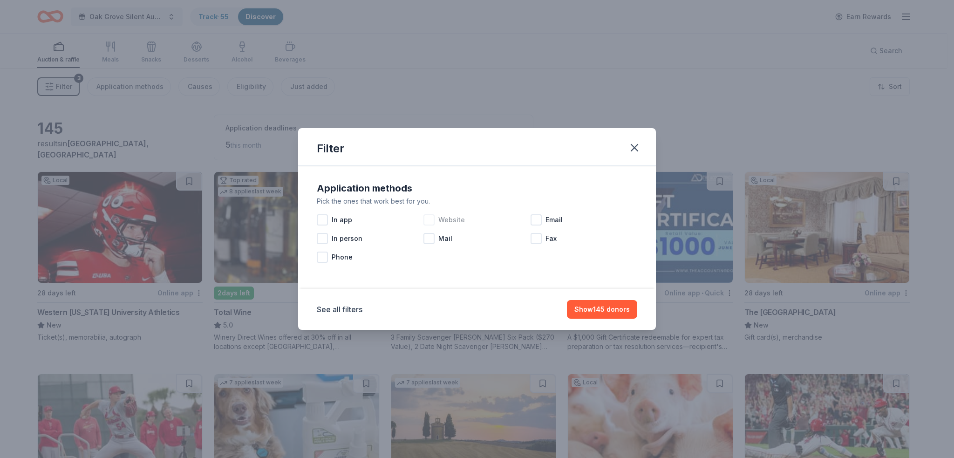
click at [446, 218] on span "Website" at bounding box center [451, 219] width 27 height 11
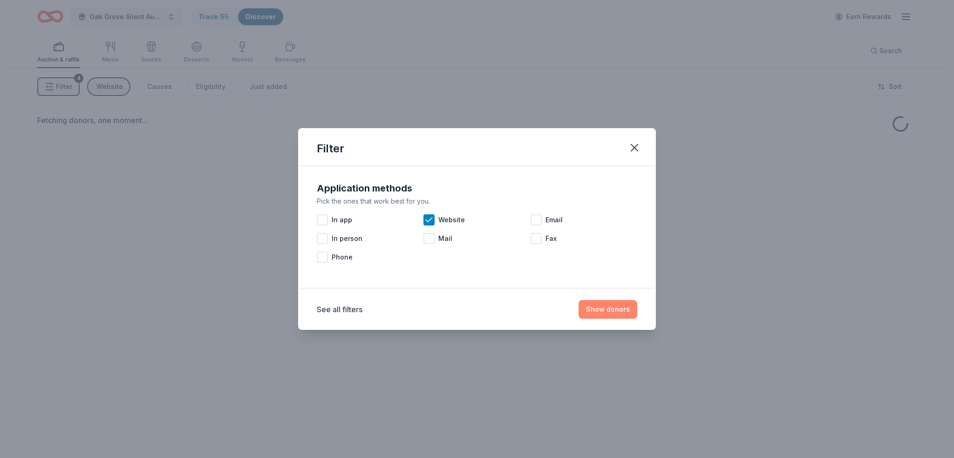
click at [625, 312] on button "Show donors" at bounding box center [608, 309] width 59 height 19
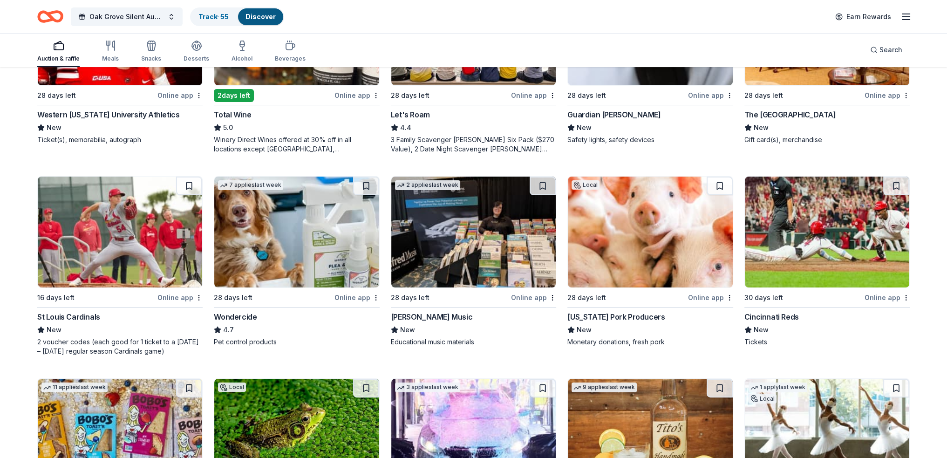
scroll to position [233, 0]
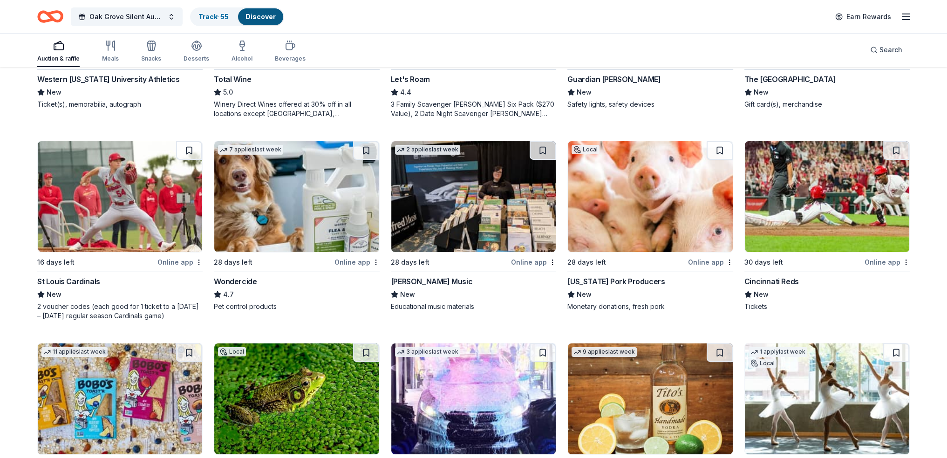
click at [113, 219] on img at bounding box center [120, 196] width 164 height 111
click at [189, 148] on button at bounding box center [189, 150] width 26 height 19
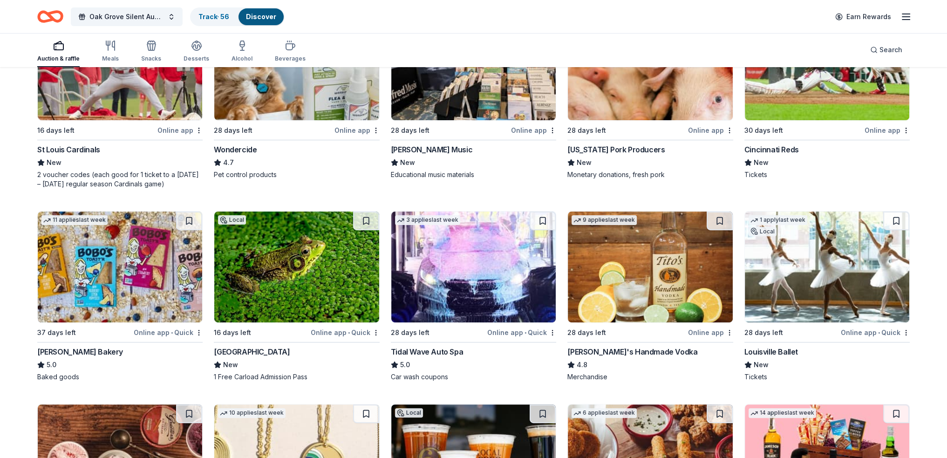
scroll to position [279, 0]
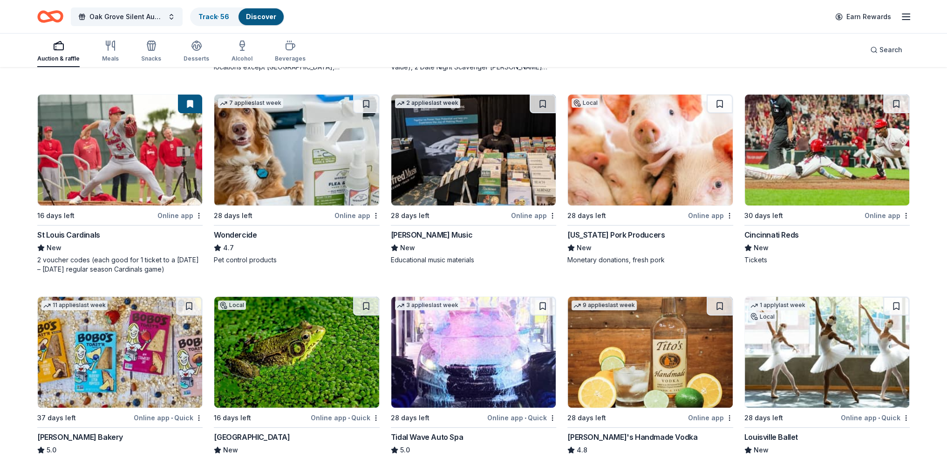
click at [611, 158] on img at bounding box center [650, 150] width 164 height 111
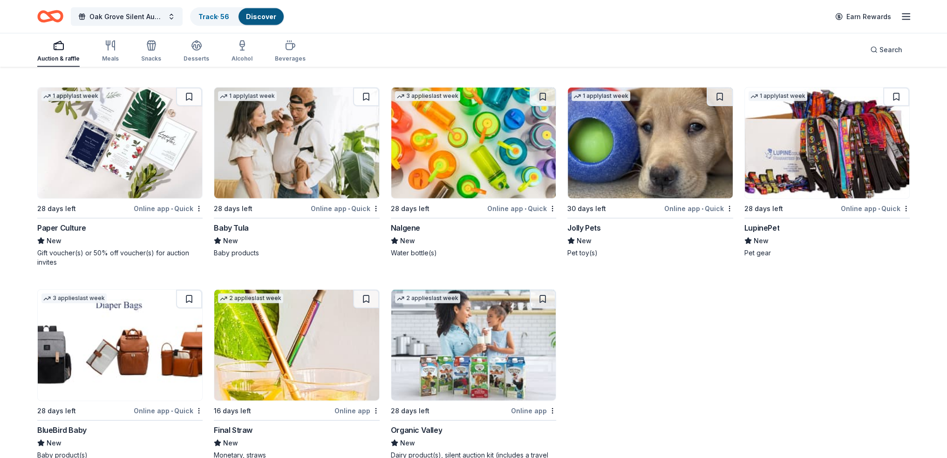
scroll to position [2882, 0]
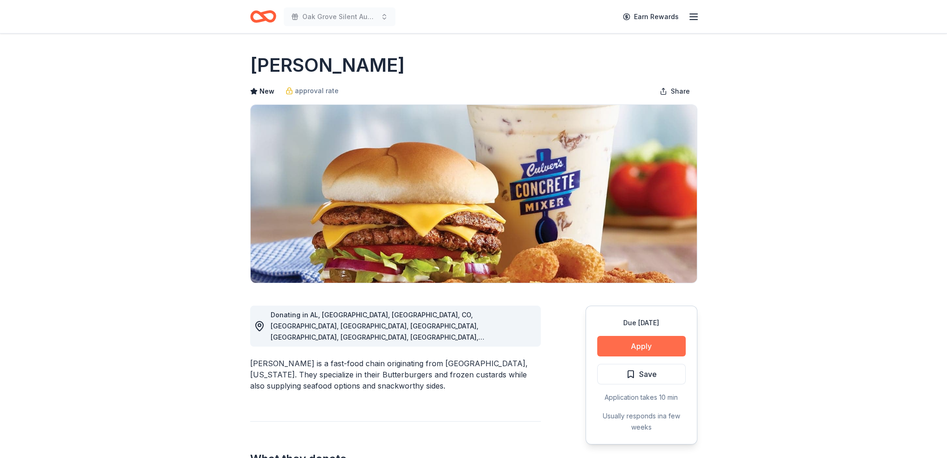
drag, startPoint x: 0, startPoint y: 0, endPoint x: 638, endPoint y: 344, distance: 724.9
click at [638, 344] on button "Apply" at bounding box center [641, 346] width 89 height 20
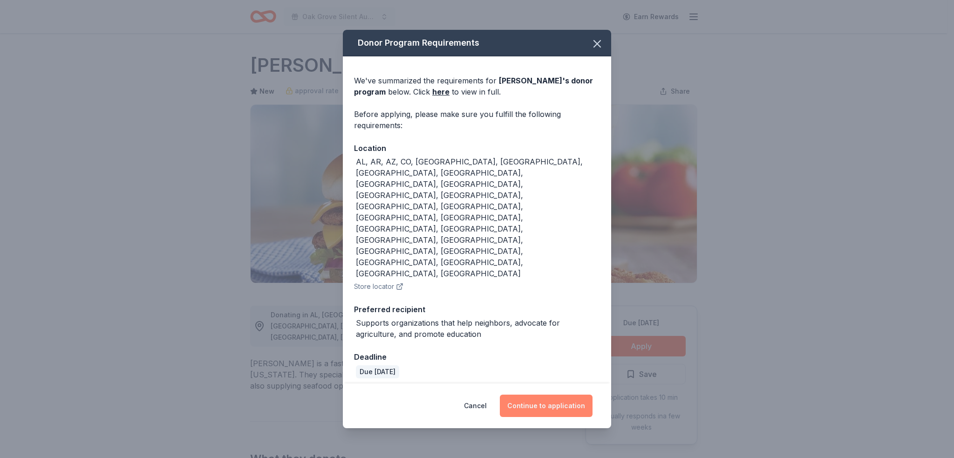
click at [547, 395] on button "Continue to application" at bounding box center [546, 406] width 93 height 22
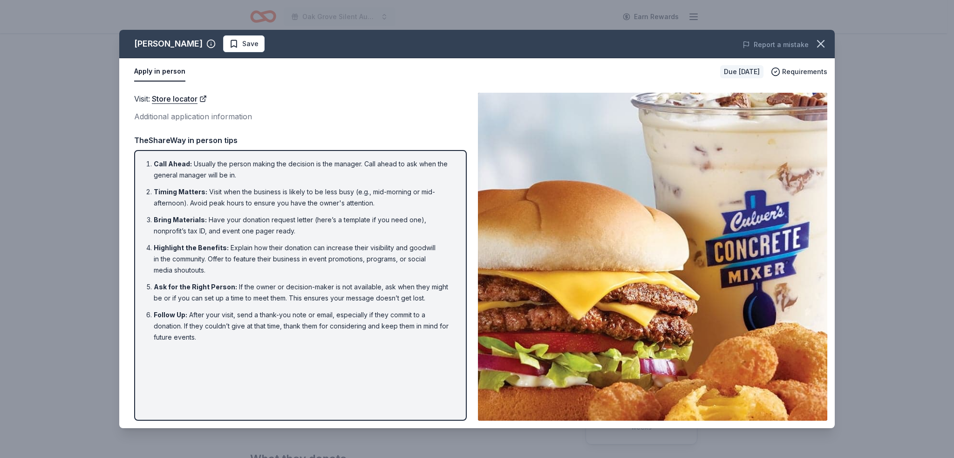
drag, startPoint x: 816, startPoint y: 45, endPoint x: 633, endPoint y: 365, distance: 368.9
click at [816, 47] on icon "button" at bounding box center [820, 43] width 13 height 13
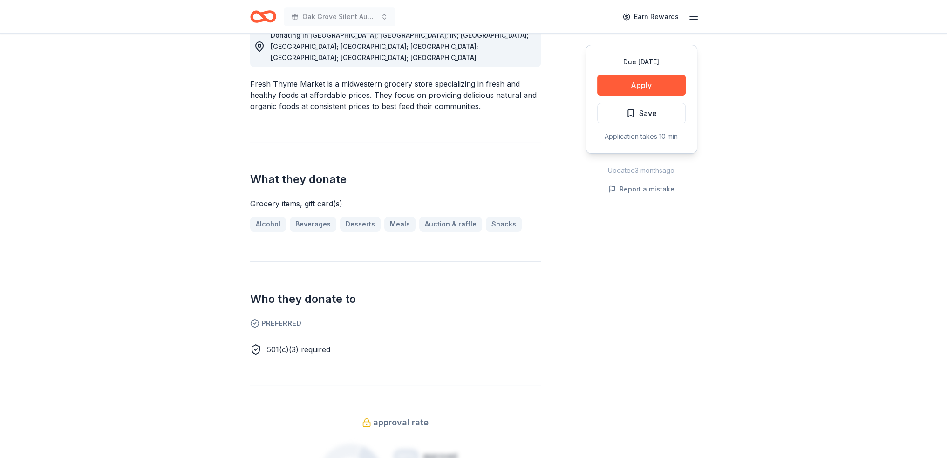
scroll to position [140, 0]
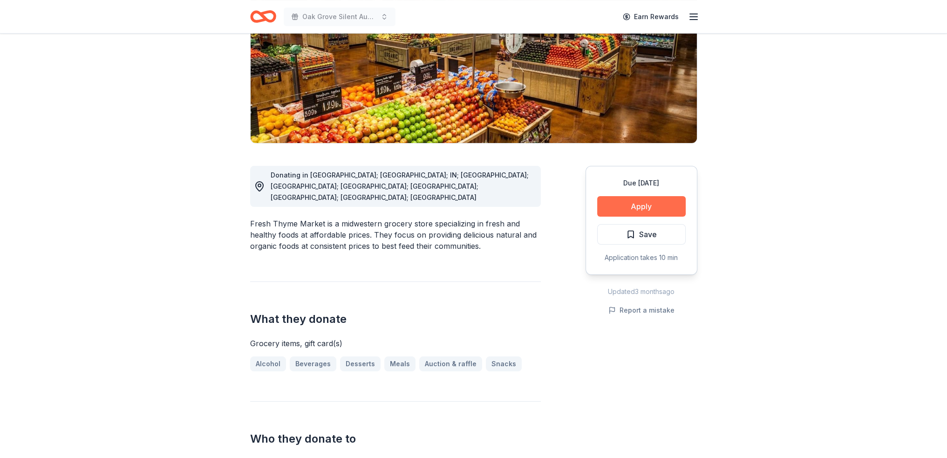
click at [636, 206] on button "Apply" at bounding box center [641, 206] width 89 height 20
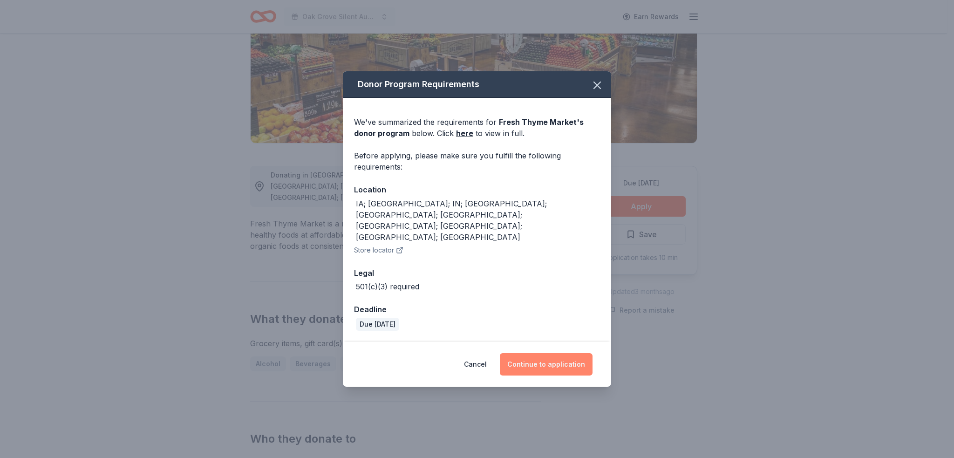
click at [558, 353] on button "Continue to application" at bounding box center [546, 364] width 93 height 22
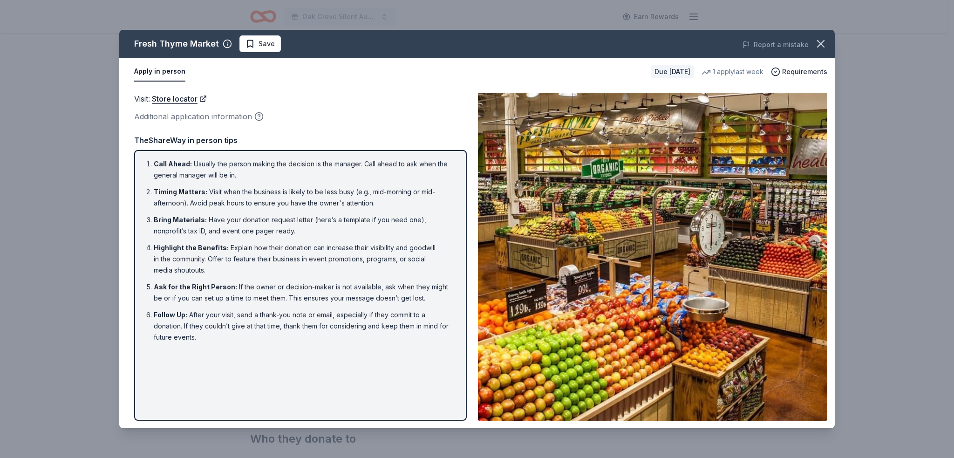
drag, startPoint x: 824, startPoint y: 45, endPoint x: 749, endPoint y: 8, distance: 84.6
click at [817, 41] on icon "button" at bounding box center [820, 43] width 13 height 13
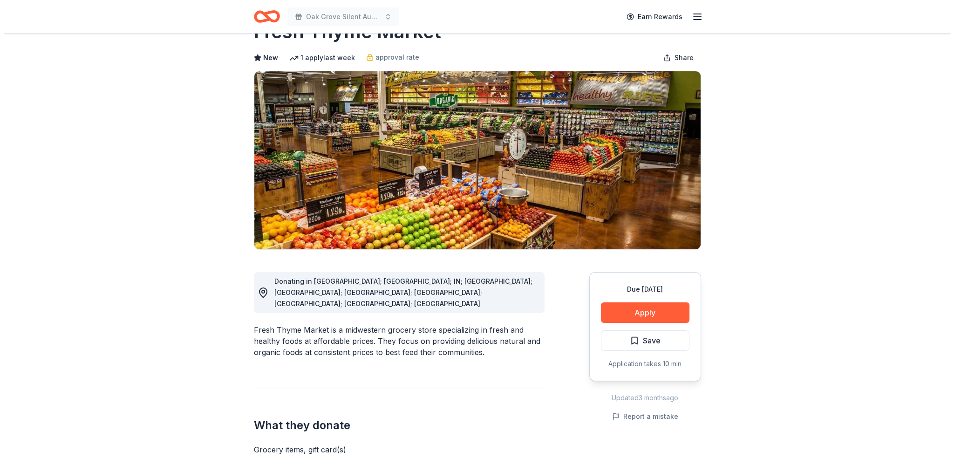
scroll to position [0, 0]
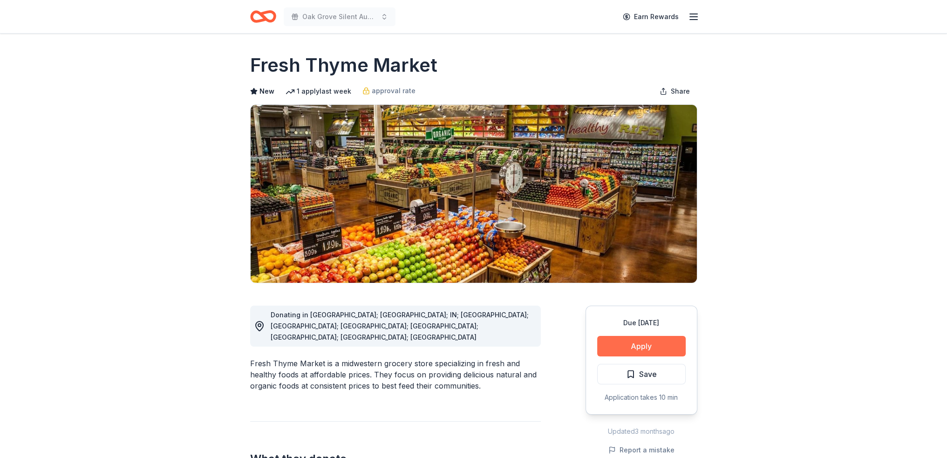
click at [624, 349] on button "Apply" at bounding box center [641, 346] width 89 height 20
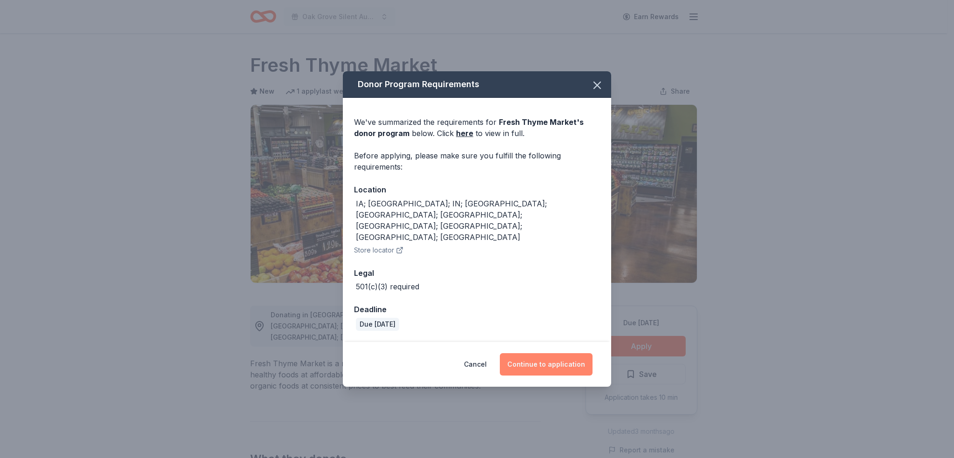
click at [554, 353] on button "Continue to application" at bounding box center [546, 364] width 93 height 22
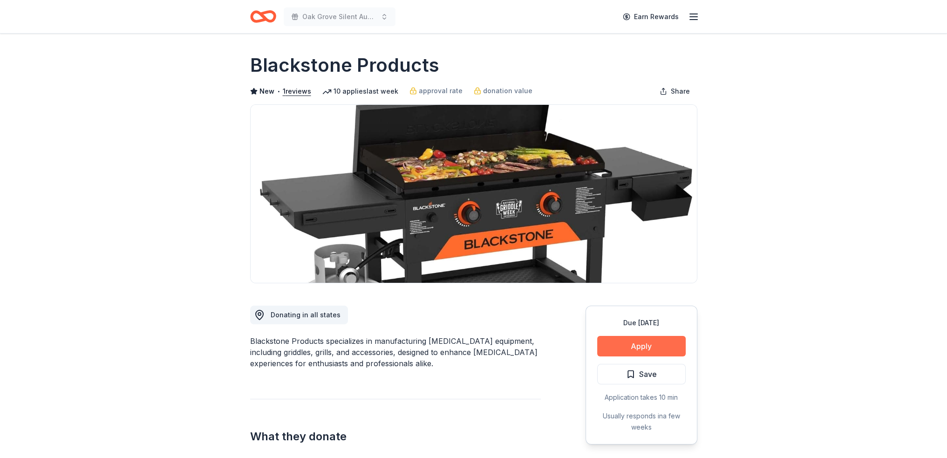
click at [655, 339] on button "Apply" at bounding box center [641, 346] width 89 height 20
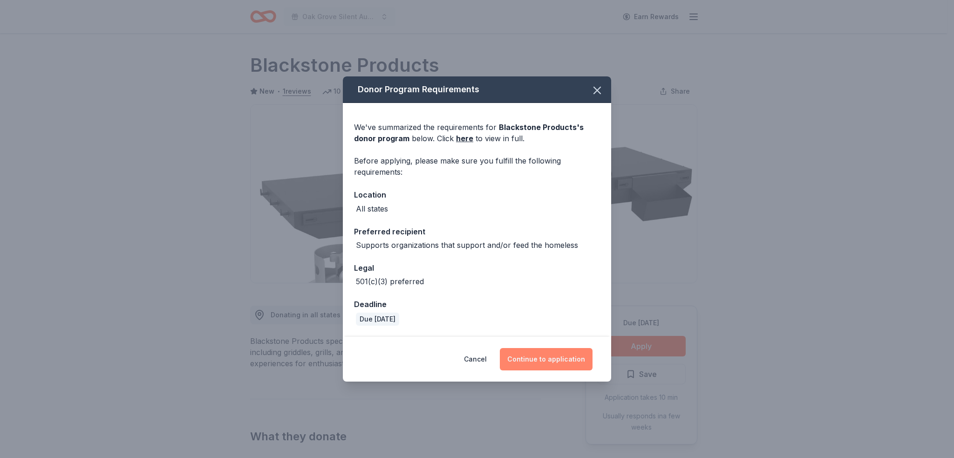
click at [550, 359] on button "Continue to application" at bounding box center [546, 359] width 93 height 22
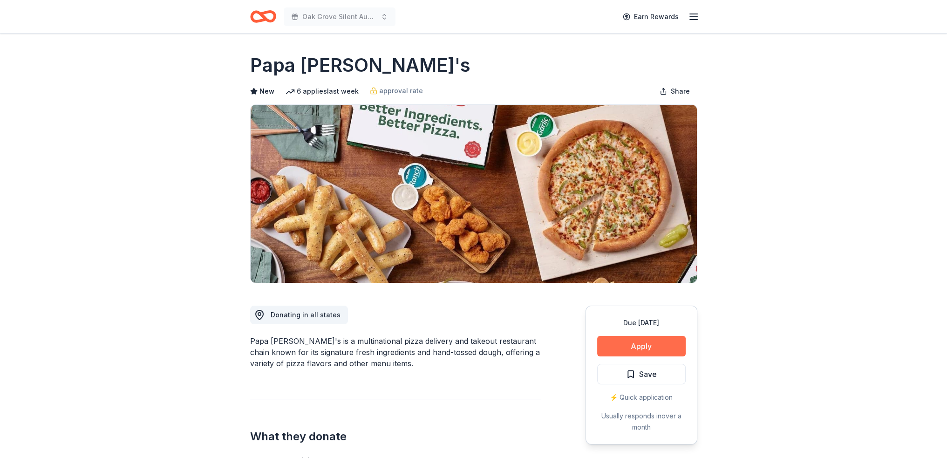
click at [634, 343] on button "Apply" at bounding box center [641, 346] width 89 height 20
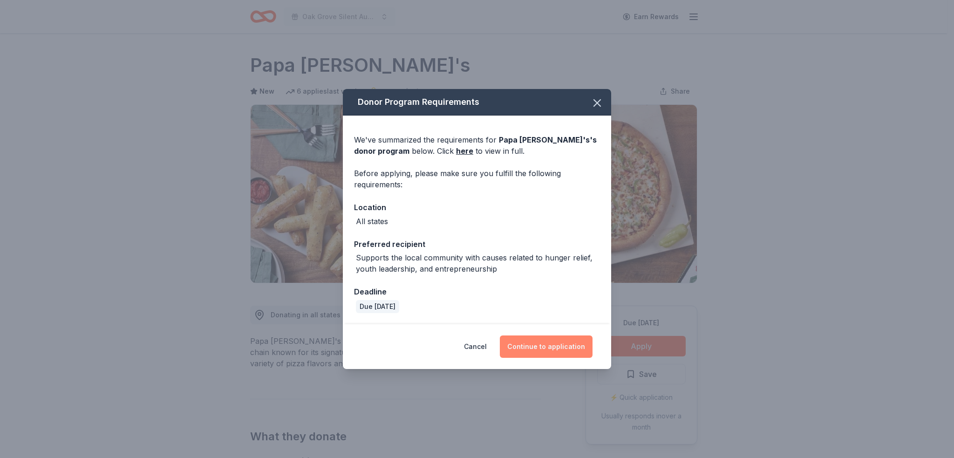
click at [541, 346] on button "Continue to application" at bounding box center [546, 346] width 93 height 22
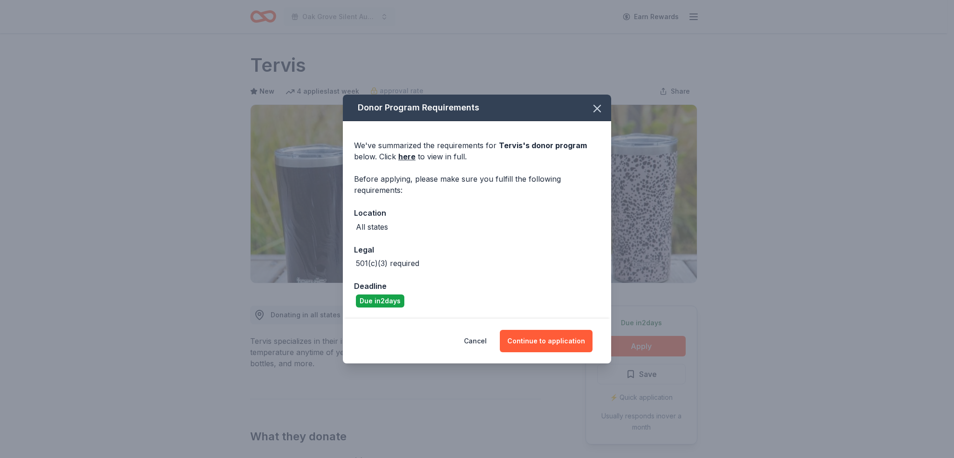
click at [556, 347] on button "Continue to application" at bounding box center [546, 341] width 93 height 22
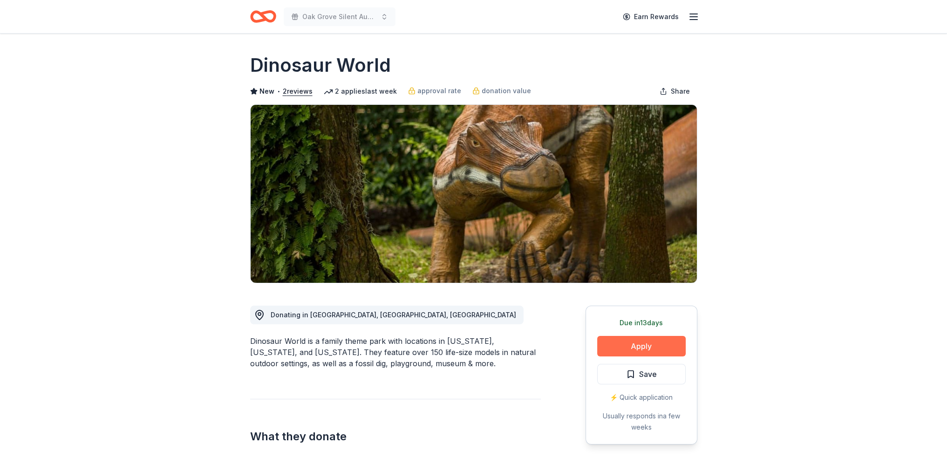
click at [618, 346] on button "Apply" at bounding box center [641, 346] width 89 height 20
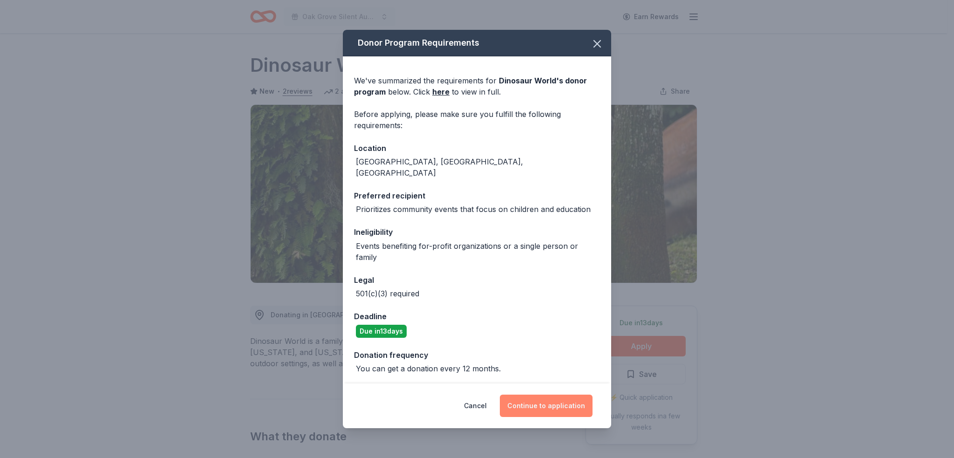
click at [563, 399] on button "Continue to application" at bounding box center [546, 406] width 93 height 22
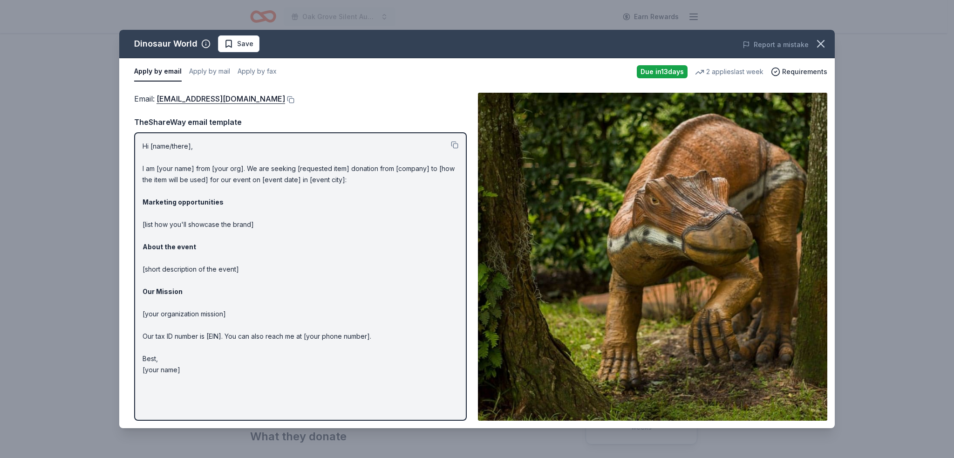
drag, startPoint x: 822, startPoint y: 44, endPoint x: 604, endPoint y: 3, distance: 221.8
click at [799, 47] on div "Dinosaur World Save Report a mistake Apply by email Apply by mail Apply by fax …" at bounding box center [476, 229] width 715 height 398
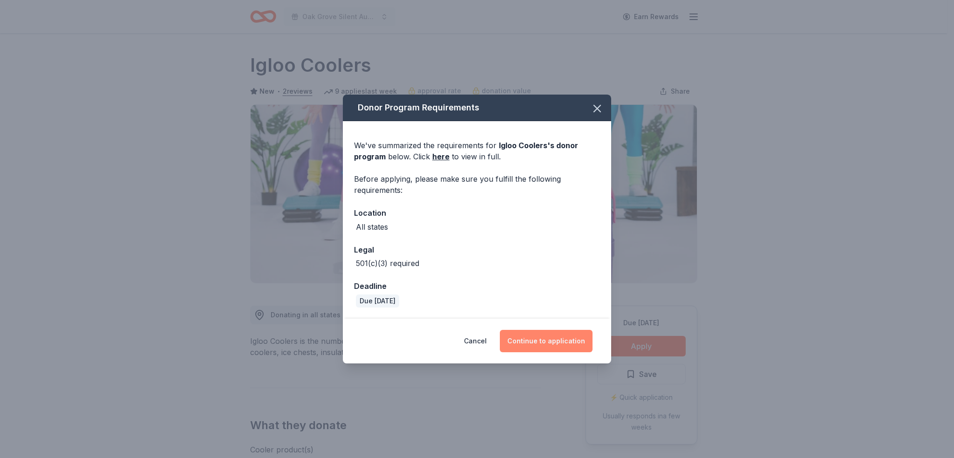
click at [558, 339] on button "Continue to application" at bounding box center [546, 341] width 93 height 22
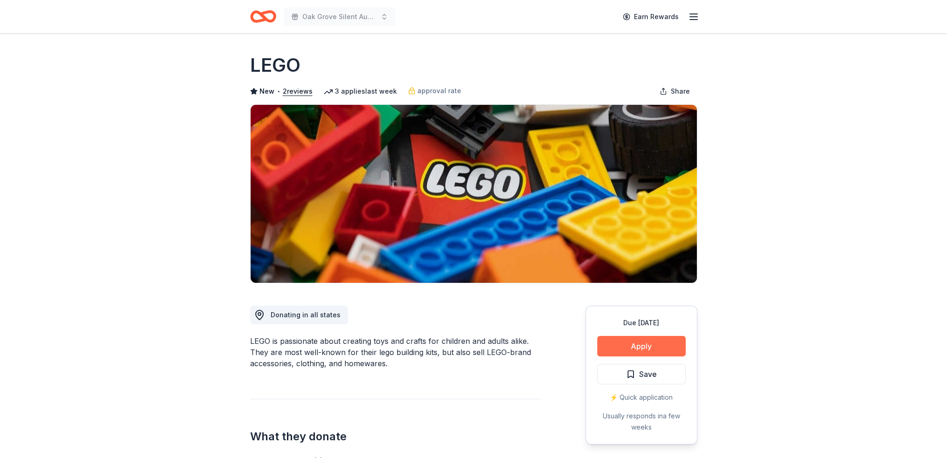
click at [657, 349] on button "Apply" at bounding box center [641, 346] width 89 height 20
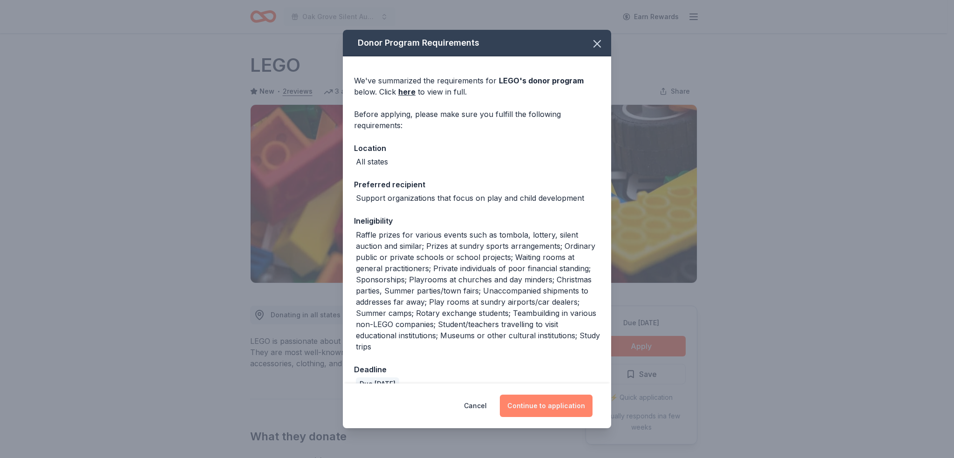
click at [551, 405] on button "Continue to application" at bounding box center [546, 406] width 93 height 22
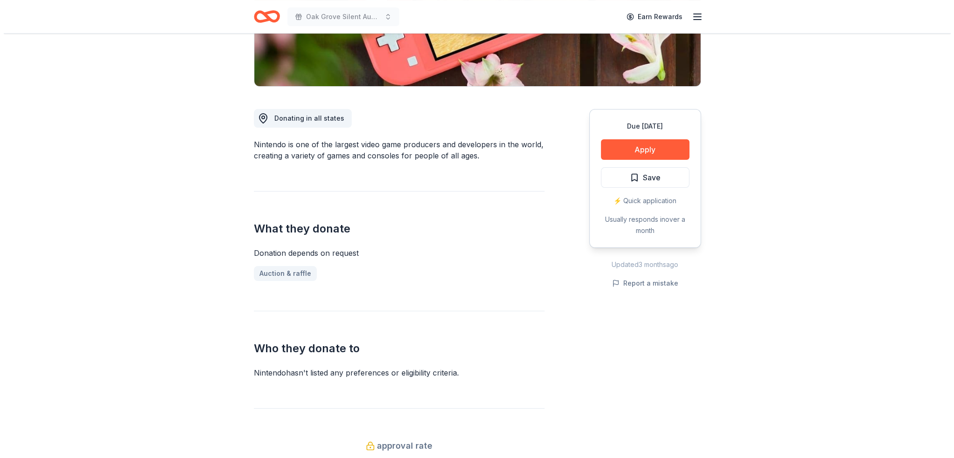
scroll to position [186, 0]
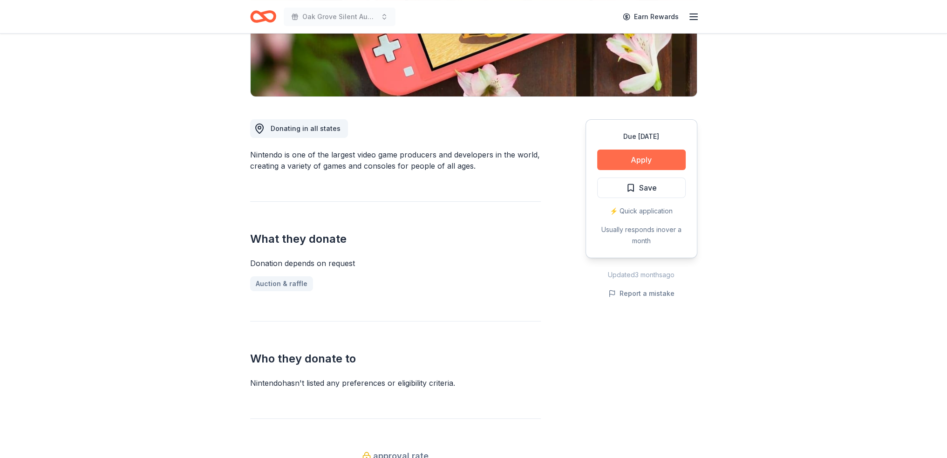
click at [642, 157] on button "Apply" at bounding box center [641, 160] width 89 height 20
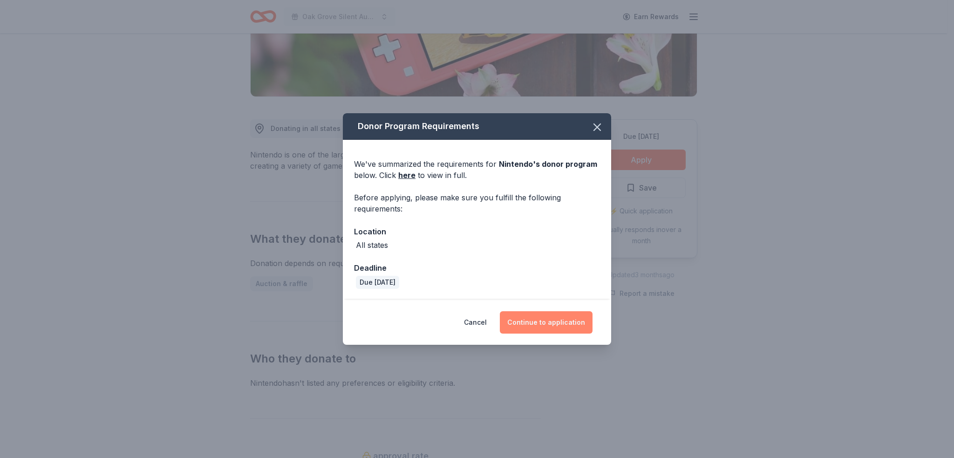
click at [543, 325] on button "Continue to application" at bounding box center [546, 322] width 93 height 22
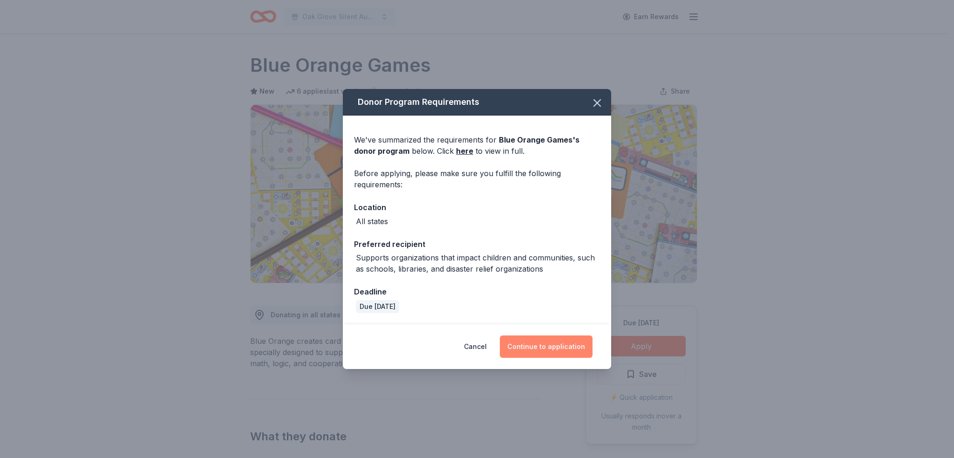
click at [558, 339] on button "Continue to application" at bounding box center [546, 346] width 93 height 22
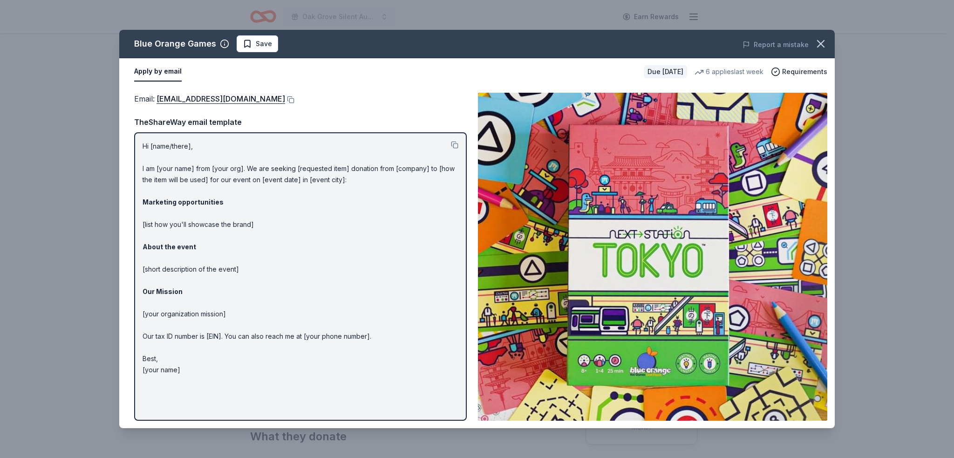
click at [58, 158] on div "Blue Orange Games Save Report a mistake Apply by email Due in 28 days 6 applies…" at bounding box center [477, 229] width 954 height 458
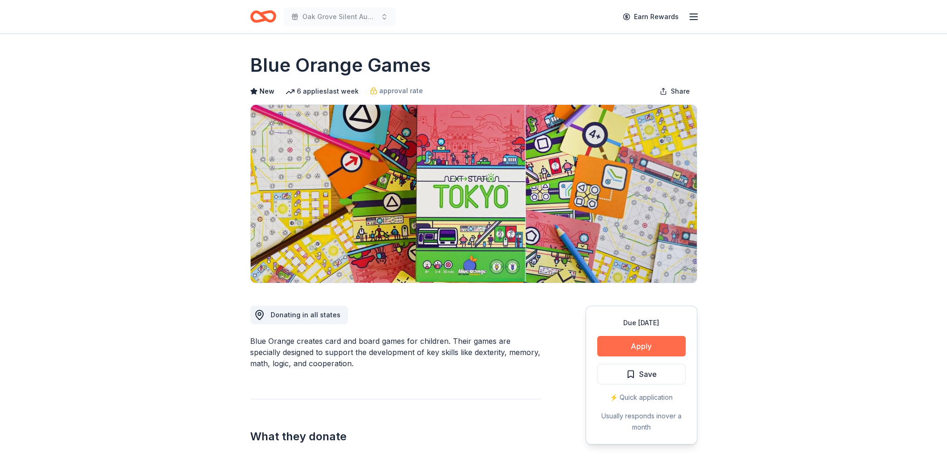
click at [635, 341] on button "Apply" at bounding box center [641, 346] width 89 height 20
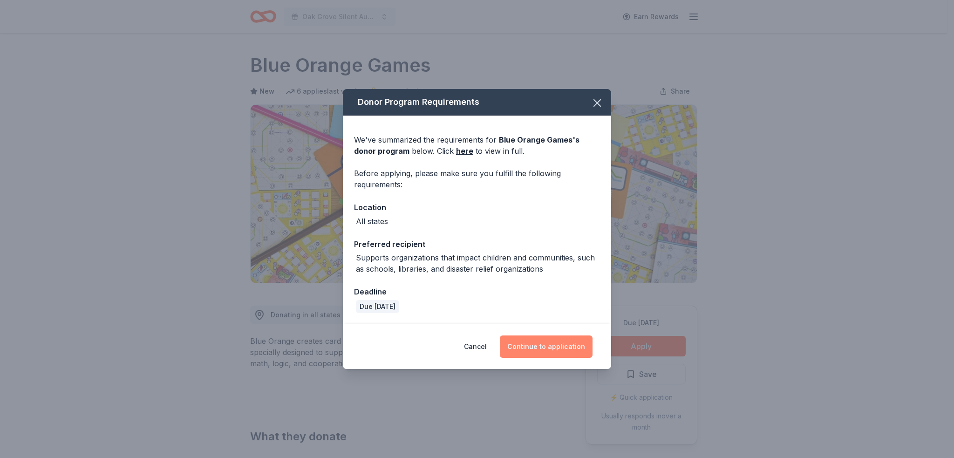
click at [560, 345] on button "Continue to application" at bounding box center [546, 346] width 93 height 22
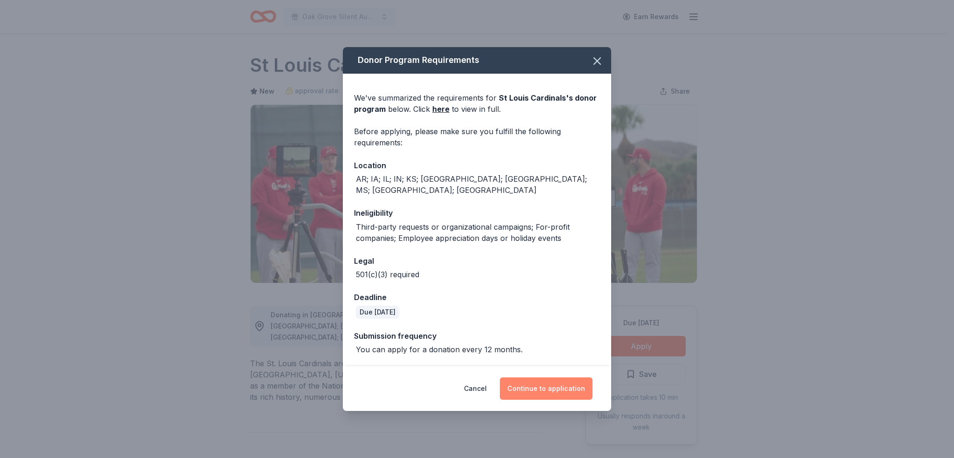
click at [551, 386] on button "Continue to application" at bounding box center [546, 388] width 93 height 22
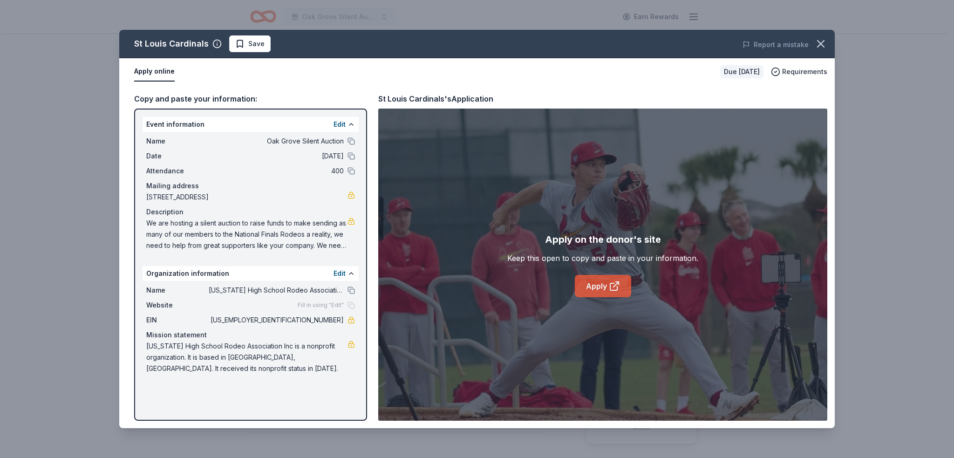
click at [591, 284] on link "Apply" at bounding box center [603, 286] width 56 height 22
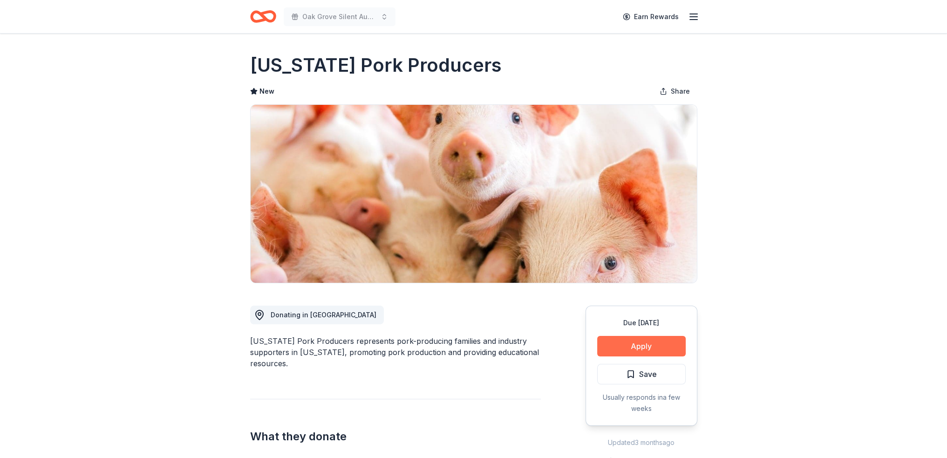
click at [613, 347] on button "Apply" at bounding box center [641, 346] width 89 height 20
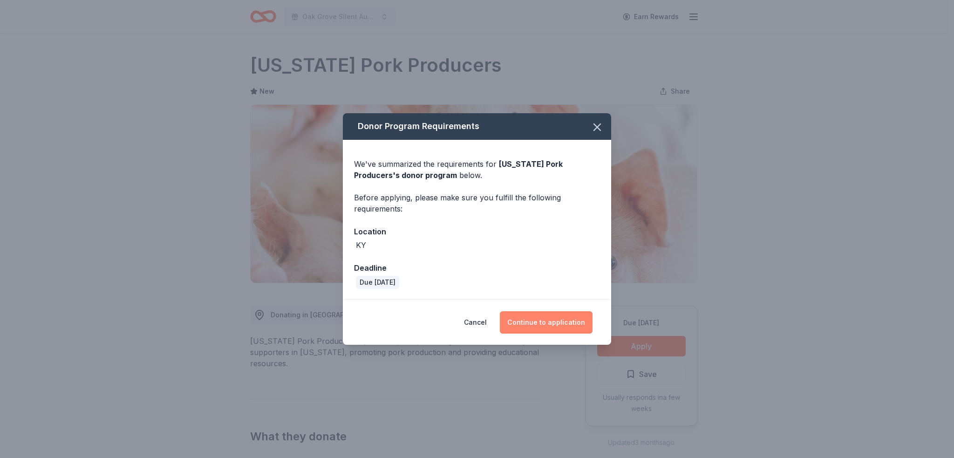
click at [557, 322] on button "Continue to application" at bounding box center [546, 322] width 93 height 22
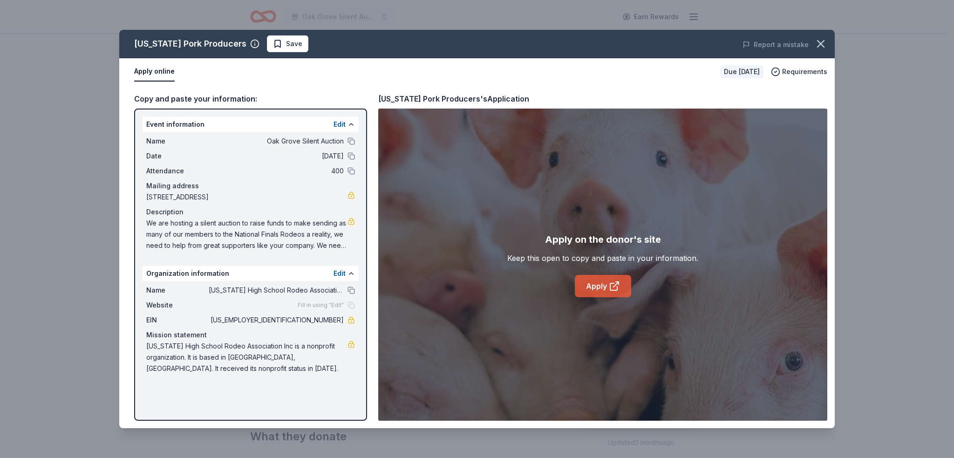
click at [605, 291] on link "Apply" at bounding box center [603, 286] width 56 height 22
